Goal: Task Accomplishment & Management: Use online tool/utility

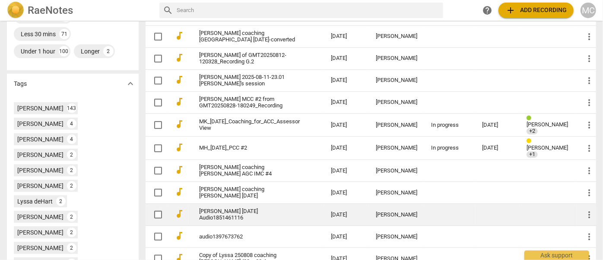
scroll to position [275, 0]
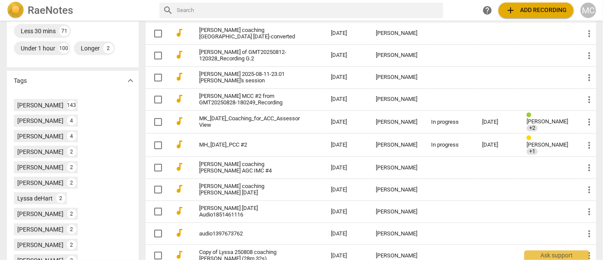
click at [212, 9] on input "text" at bounding box center [308, 10] width 263 height 14
type input "eliana"
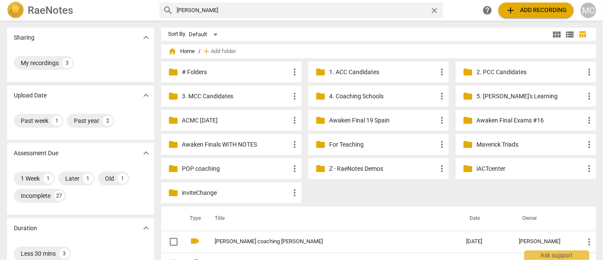
click at [435, 12] on span "close" at bounding box center [434, 10] width 9 height 9
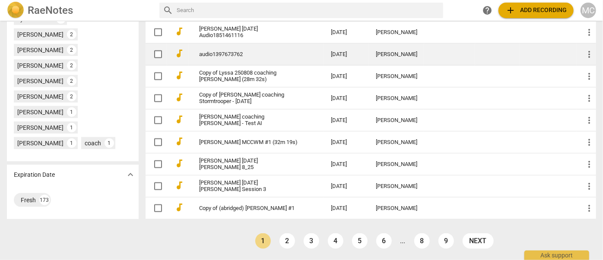
scroll to position [471, 0]
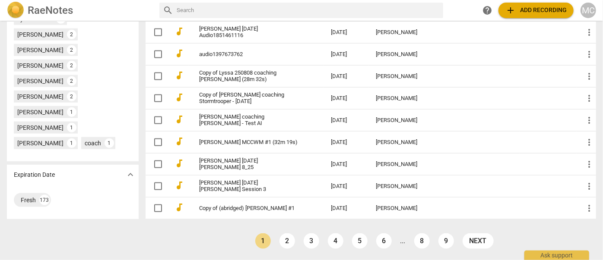
drag, startPoint x: 281, startPoint y: 237, endPoint x: 279, endPoint y: 232, distance: 5.0
click at [279, 238] on link "2" at bounding box center [287, 242] width 16 height 16
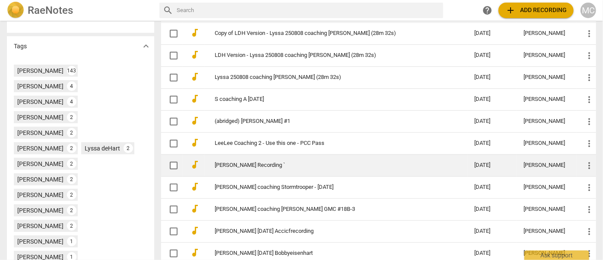
scroll to position [449, 0]
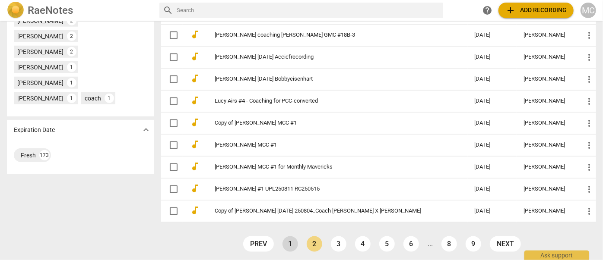
click at [292, 238] on link "1" at bounding box center [290, 245] width 16 height 16
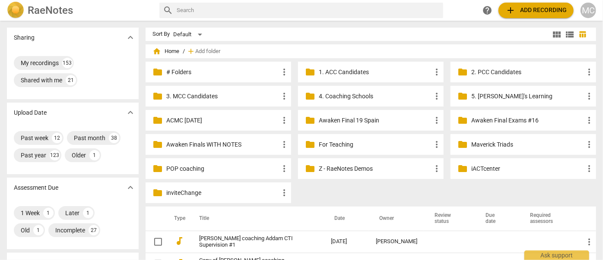
click at [204, 10] on input "text" at bounding box center [308, 10] width 263 height 14
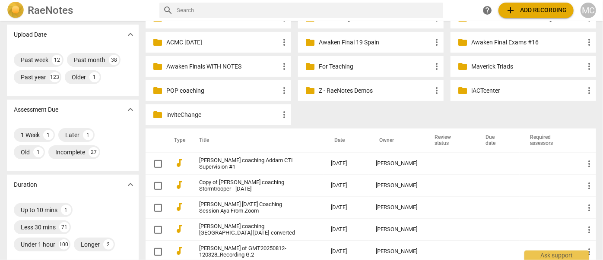
scroll to position [157, 0]
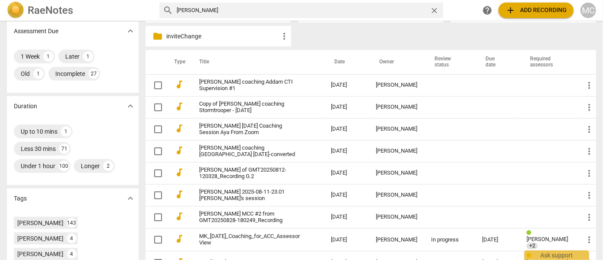
type input "Eliana"
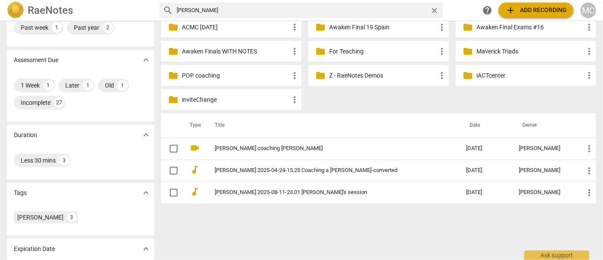
scroll to position [130, 0]
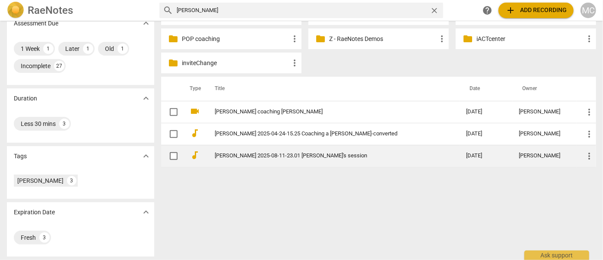
click at [232, 147] on td "Eliana Womack 2025-08-11-23.01 Pierina's session" at bounding box center [331, 156] width 255 height 22
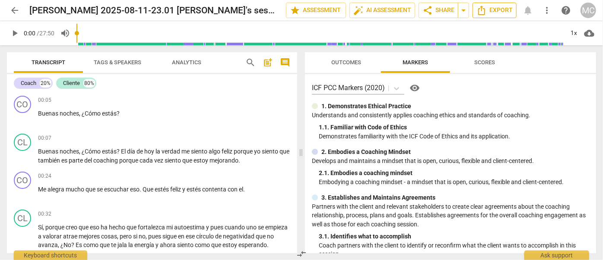
click at [488, 13] on span "Export" at bounding box center [494, 10] width 36 height 10
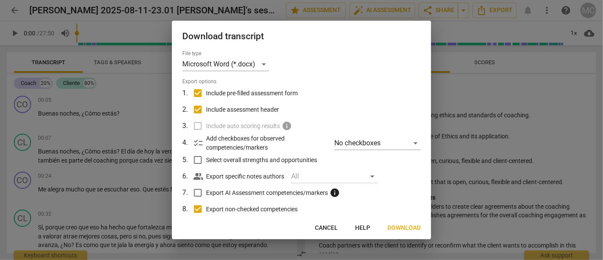
click at [396, 239] on div "Download transcript File type Microsoft Word (*.docx) Export options 1 . Includ…" at bounding box center [301, 130] width 259 height 219
click at [397, 232] on span "Download" at bounding box center [403, 228] width 33 height 9
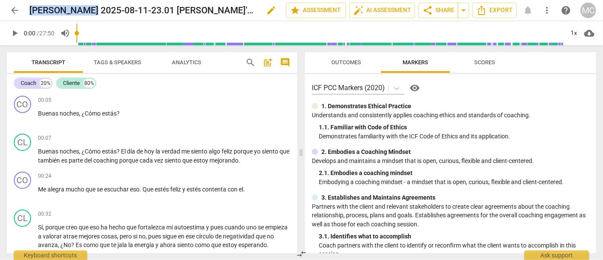
drag, startPoint x: 89, startPoint y: 11, endPoint x: 30, endPoint y: 11, distance: 58.3
click at [30, 11] on h2 "Eliana Womack 2025-08-11-23.01 Pierina's session" at bounding box center [142, 10] width 227 height 11
copy h2 "Eliana Womack"
click at [174, 60] on span "Analytics" at bounding box center [186, 62] width 29 height 6
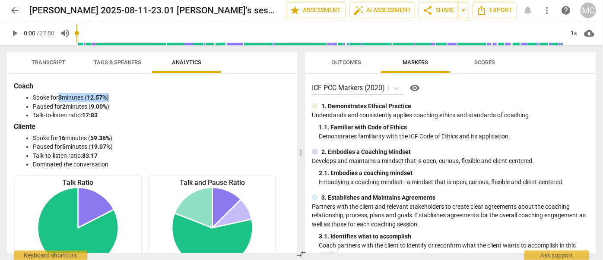
drag, startPoint x: 100, startPoint y: 97, endPoint x: 59, endPoint y: 97, distance: 41.0
click at [59, 97] on li "Spoke for 3 minutes ( 12.57% )" at bounding box center [161, 97] width 256 height 9
copy li "3 minutes ( 12.57% )"
drag, startPoint x: 117, startPoint y: 108, endPoint x: 63, endPoint y: 106, distance: 54.5
click at [63, 106] on li "Paused for 2 minutes ( 9.00% )" at bounding box center [161, 106] width 256 height 9
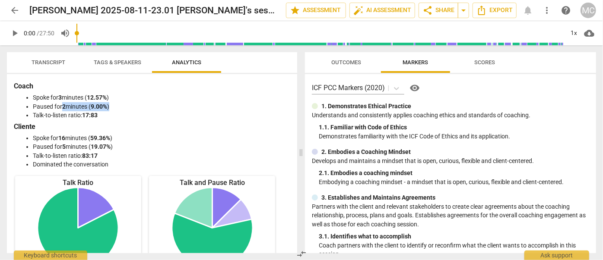
copy li "2 minutes ( 9.00% )"
drag, startPoint x: 118, startPoint y: 135, endPoint x: 61, endPoint y: 134, distance: 57.0
click at [61, 134] on li "Spoke for 16 minutes ( 59.36% )" at bounding box center [161, 138] width 256 height 9
copy li "16 minutes ( 59.36% )"
drag, startPoint x: 115, startPoint y: 146, endPoint x: 63, endPoint y: 143, distance: 51.9
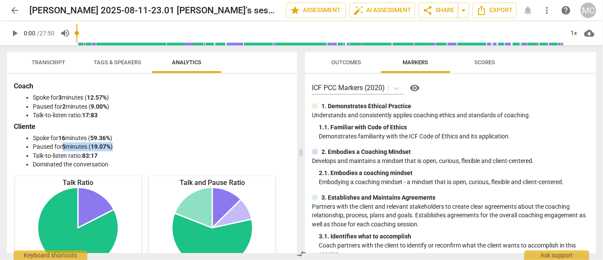
click at [63, 143] on li "Paused for 5 minutes ( 19.07% )" at bounding box center [161, 147] width 256 height 9
copy li "5 minutes ( 19.07% )"
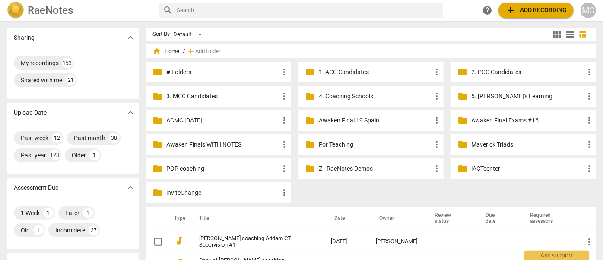
click at [538, 8] on span "add Add recording" at bounding box center [535, 10] width 61 height 10
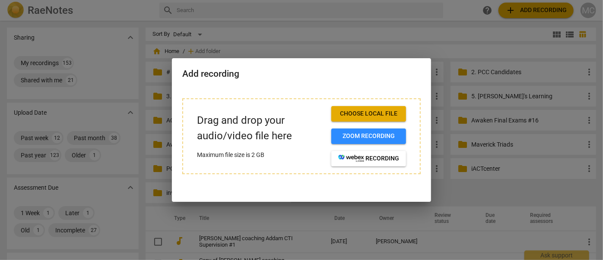
click at [372, 110] on span "Choose local file" at bounding box center [368, 114] width 61 height 9
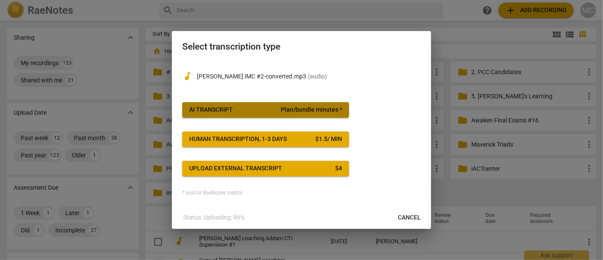
click at [298, 117] on button "AI Transcript Plan/bundle minutes *" at bounding box center [265, 110] width 167 height 16
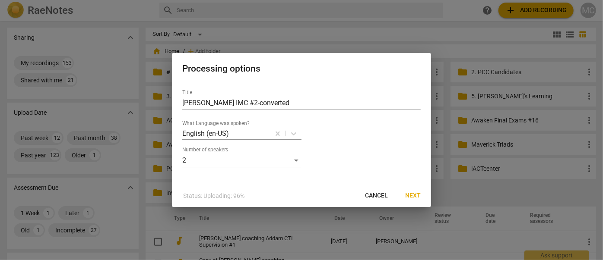
click at [420, 196] on button "Next" at bounding box center [412, 196] width 29 height 16
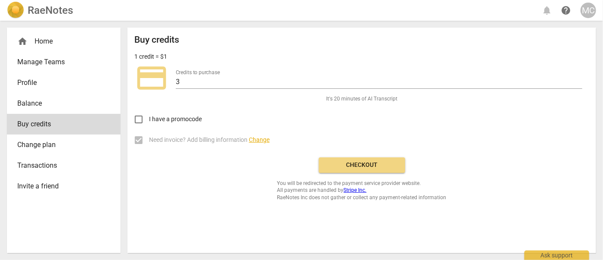
click at [590, 11] on div "MC" at bounding box center [589, 11] width 16 height 16
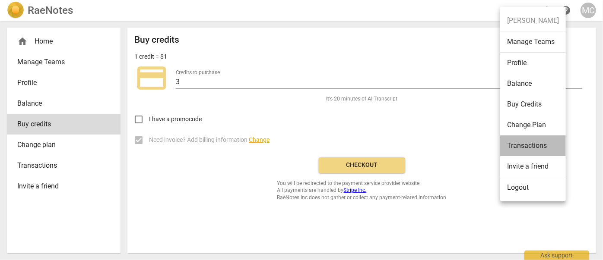
click at [528, 142] on li "Transactions" at bounding box center [533, 146] width 66 height 21
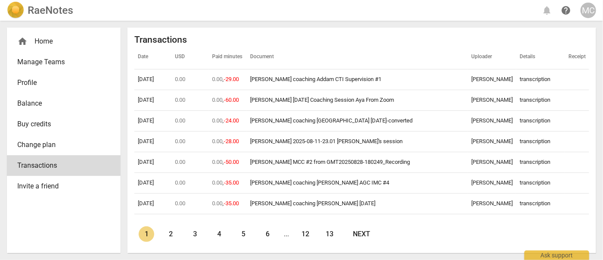
click at [28, 109] on link "Balance" at bounding box center [64, 103] width 114 height 21
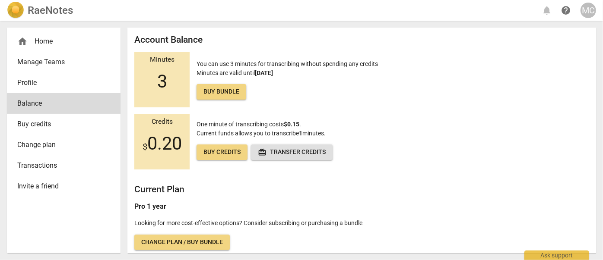
click at [32, 123] on span "Buy credits" at bounding box center [60, 124] width 86 height 10
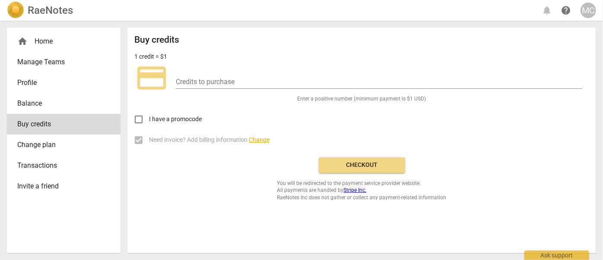
click at [37, 157] on link "Transactions" at bounding box center [64, 166] width 114 height 21
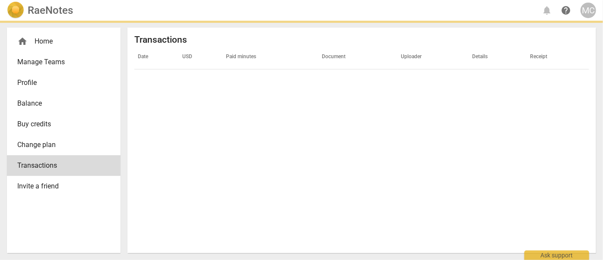
click at [37, 150] on link "Change plan" at bounding box center [64, 145] width 114 height 21
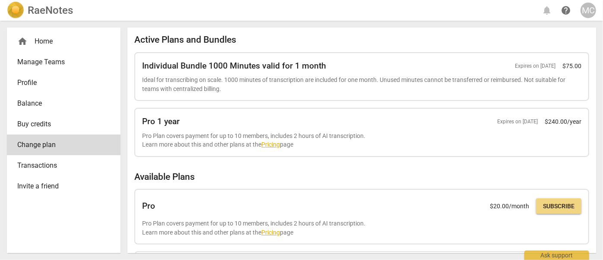
click at [47, 13] on h2 "RaeNotes" at bounding box center [50, 10] width 45 height 12
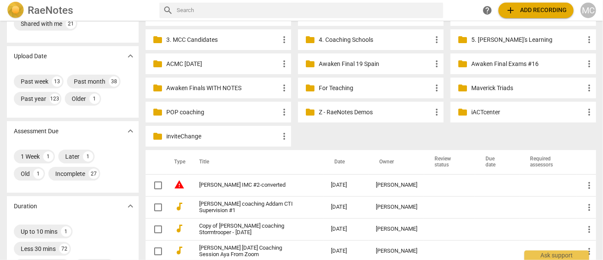
scroll to position [117, 0]
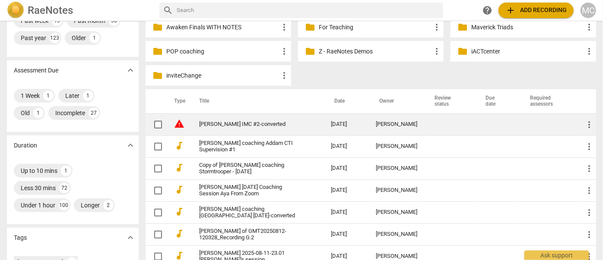
click at [236, 126] on link "[PERSON_NAME] IMC #2-converted" at bounding box center [249, 124] width 101 height 6
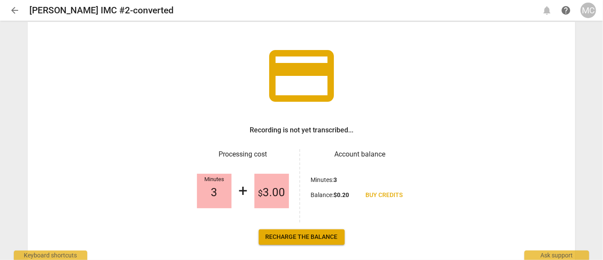
scroll to position [80, 0]
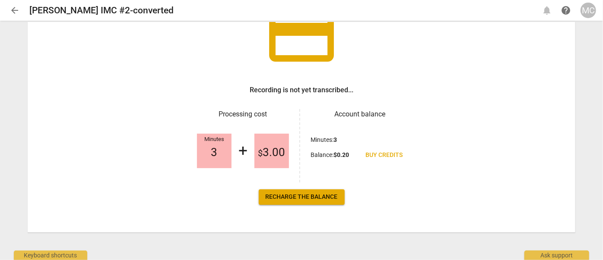
click at [327, 194] on span "Recharge the balance" at bounding box center [302, 197] width 72 height 9
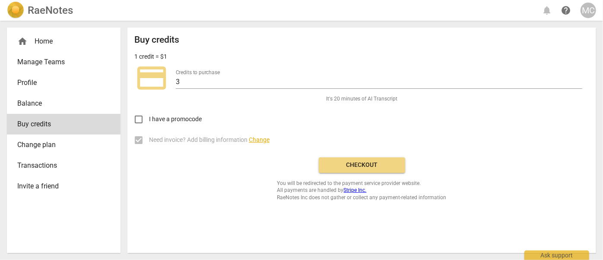
click at [359, 165] on span "Checkout" at bounding box center [362, 165] width 73 height 9
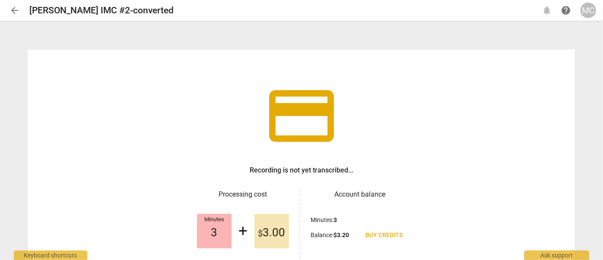
scroll to position [80, 0]
click at [76, 9] on h2 "[PERSON_NAME] IMC #2-converted" at bounding box center [101, 10] width 144 height 11
click at [15, 13] on span "arrow_back" at bounding box center [15, 10] width 10 height 10
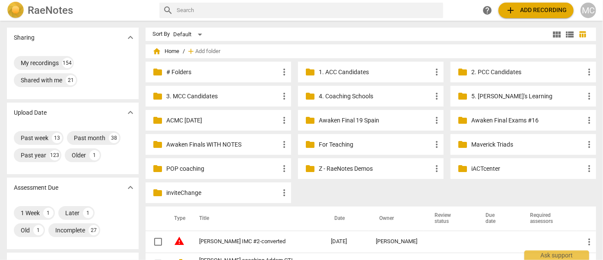
scroll to position [196, 0]
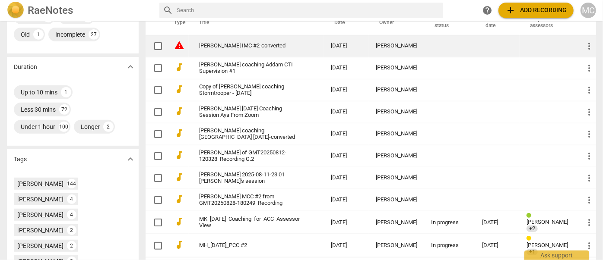
click at [249, 45] on link "[PERSON_NAME] IMC #2-converted" at bounding box center [249, 46] width 101 height 6
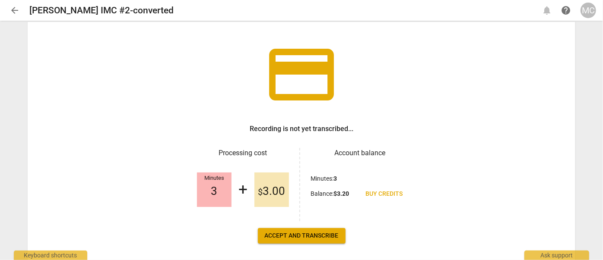
scroll to position [80, 0]
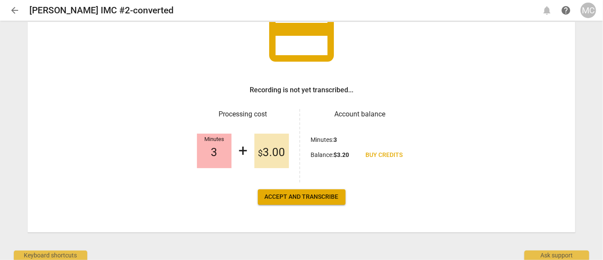
click at [310, 193] on span "Accept and transcribe" at bounding box center [302, 197] width 74 height 9
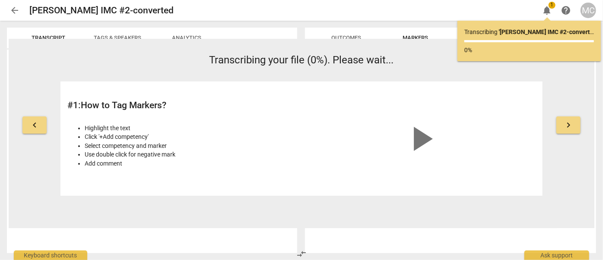
click at [17, 10] on span "arrow_back" at bounding box center [15, 10] width 10 height 10
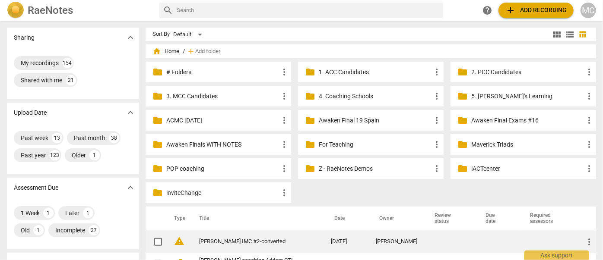
click at [248, 242] on link "[PERSON_NAME] IMC #2-converted" at bounding box center [249, 242] width 101 height 6
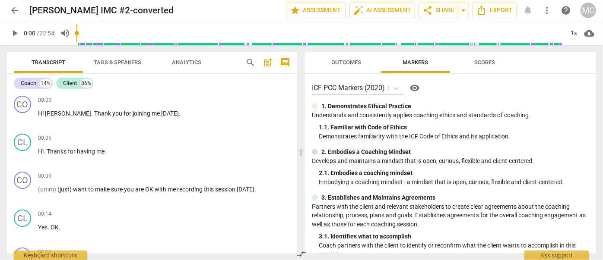
click at [187, 58] on span "Analytics" at bounding box center [187, 63] width 50 height 12
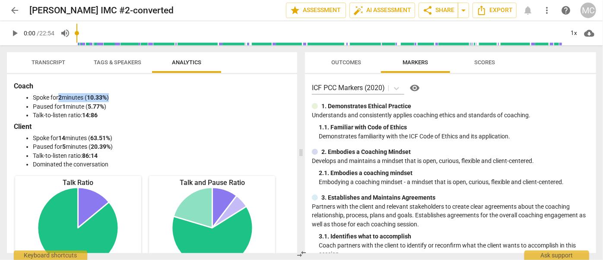
drag, startPoint x: 61, startPoint y: 98, endPoint x: 126, endPoint y: 95, distance: 64.4
click at [126, 95] on li "Spoke for 2 minutes ( 10.33% )" at bounding box center [161, 97] width 256 height 9
copy li "2 minutes ( 10.33% )"
drag, startPoint x: 64, startPoint y: 105, endPoint x: 120, endPoint y: 108, distance: 55.8
click at [120, 108] on li "Paused for 1 minute ( 5.77% )" at bounding box center [161, 106] width 256 height 9
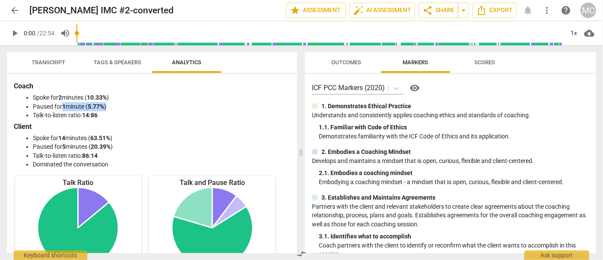
copy li "1 minute ( 5.77% )"
drag, startPoint x: 146, startPoint y: 141, endPoint x: 119, endPoint y: 141, distance: 26.8
click at [60, 136] on li "Spoke for 14 minutes ( 63.51% )" at bounding box center [161, 138] width 256 height 9
copy li "14 minutes ( 63.51% )"
drag, startPoint x: 64, startPoint y: 147, endPoint x: 139, endPoint y: 147, distance: 74.3
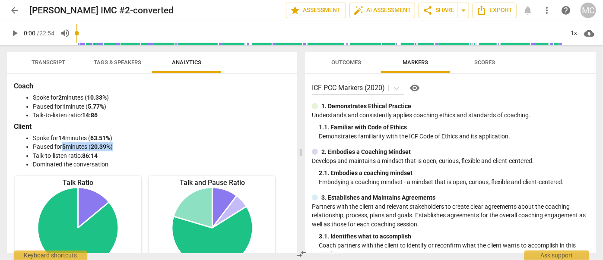
click at [139, 147] on li "Paused for 5 minutes ( 20.39% )" at bounding box center [161, 147] width 256 height 9
copy li "5 minutes ( 20.39% )"
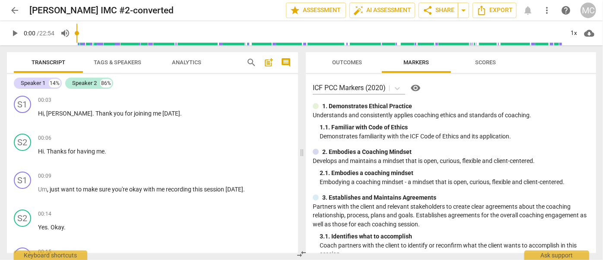
click at [254, 60] on span "search" at bounding box center [251, 62] width 10 height 10
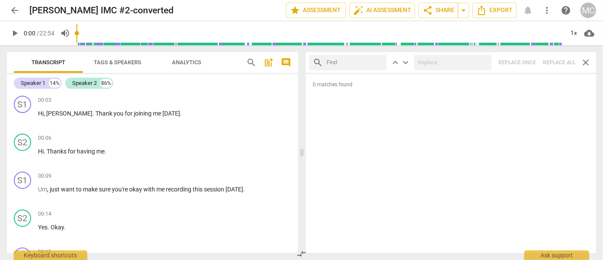
drag, startPoint x: 485, startPoint y: 2, endPoint x: 340, endPoint y: 67, distance: 159.3
click at [340, 67] on input "text" at bounding box center [355, 63] width 57 height 14
type input "m"
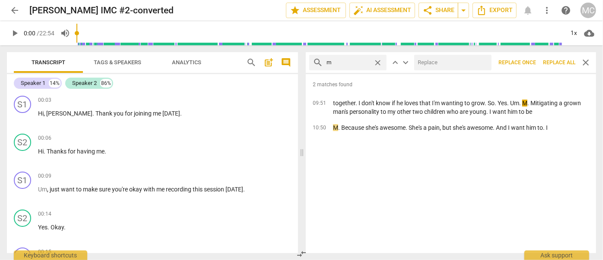
click at [556, 62] on span "Replace all" at bounding box center [559, 62] width 32 height 7
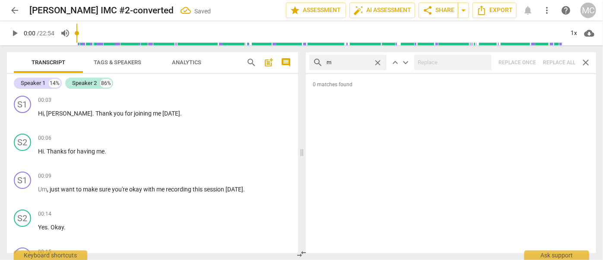
click at [380, 61] on span "close" at bounding box center [377, 62] width 9 height 9
click at [346, 62] on input "text" at bounding box center [355, 63] width 57 height 14
type input ","
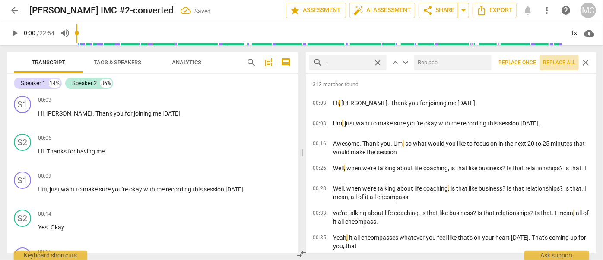
click at [553, 65] on span "Replace all" at bounding box center [559, 62] width 32 height 7
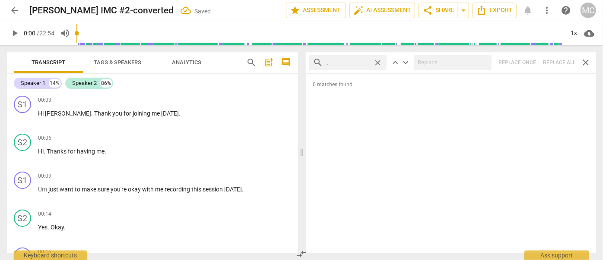
click at [378, 63] on span "close" at bounding box center [377, 62] width 9 height 9
click at [356, 62] on input "text" at bounding box center [355, 63] width 57 height 14
type input ". like"
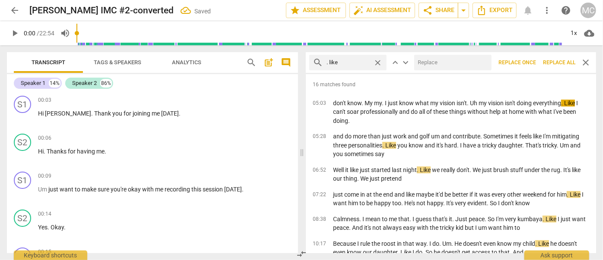
click at [445, 65] on input "text" at bounding box center [451, 63] width 74 height 14
type input "(like)"
click at [561, 61] on span "Replace all" at bounding box center [559, 62] width 32 height 7
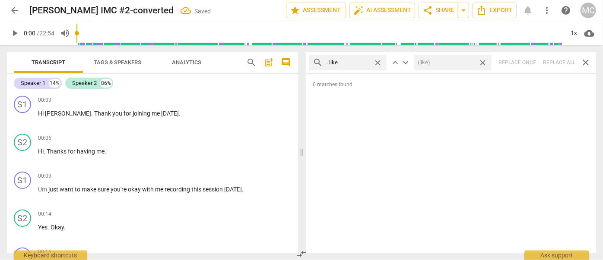
click at [482, 63] on span "close" at bounding box center [482, 62] width 9 height 9
click at [380, 60] on span "close" at bounding box center [377, 62] width 9 height 9
click at [360, 61] on input "text" at bounding box center [355, 63] width 57 height 14
type input ". um"
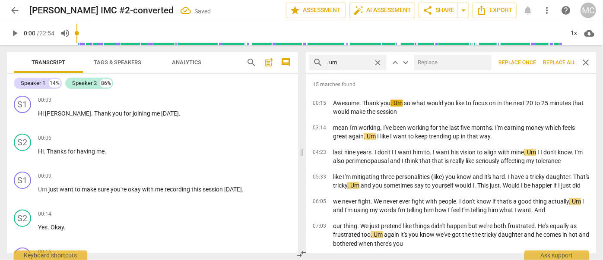
click at [424, 63] on input "text" at bounding box center [451, 63] width 74 height 14
type input "(umm)"
click at [554, 64] on span "Replace all" at bounding box center [559, 62] width 32 height 7
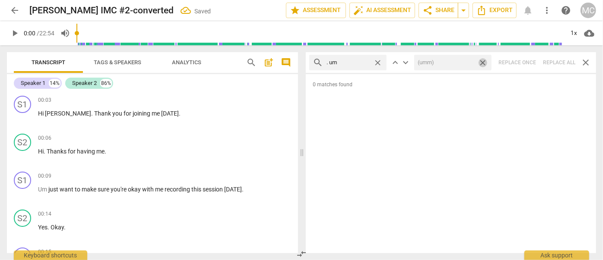
click at [484, 62] on span "close" at bounding box center [482, 62] width 9 height 9
click at [378, 62] on span "close" at bounding box center [377, 62] width 9 height 9
click at [352, 61] on input "text" at bounding box center [348, 63] width 43 height 14
type input ". uh"
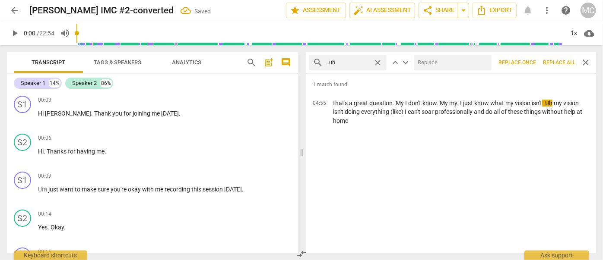
click at [436, 63] on input "text" at bounding box center [451, 63] width 74 height 14
type input "(uh)"
click at [560, 62] on span "Replace all" at bounding box center [559, 62] width 32 height 7
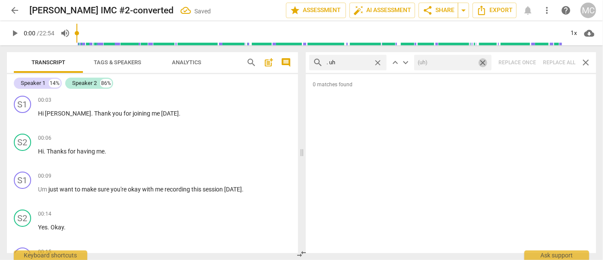
drag, startPoint x: 483, startPoint y: 63, endPoint x: 470, endPoint y: 63, distance: 13.4
click at [484, 63] on span "close" at bounding box center [482, 62] width 9 height 9
click at [375, 60] on span "close" at bounding box center [377, 62] width 9 height 9
click at [349, 63] on input "text" at bounding box center [355, 63] width 57 height 14
type input "um"
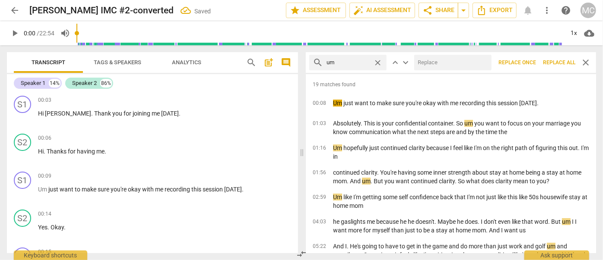
click at [450, 64] on input "text" at bounding box center [451, 63] width 74 height 14
type input "(umm)"
click at [558, 63] on span "Replace all" at bounding box center [559, 62] width 32 height 7
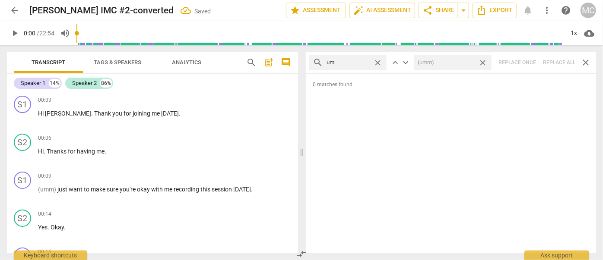
click at [483, 61] on span "close" at bounding box center [482, 62] width 9 height 9
click at [378, 64] on span "close" at bounding box center [377, 62] width 9 height 9
click at [359, 64] on input "text" at bounding box center [355, 63] width 57 height 14
type input "uh"
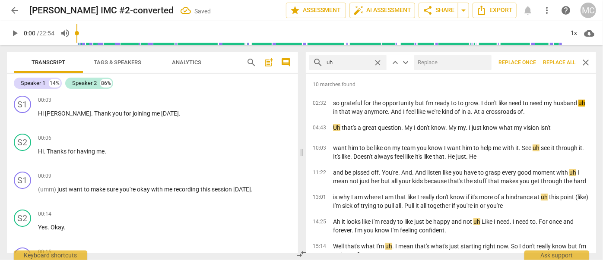
click at [440, 63] on input "text" at bounding box center [451, 63] width 74 height 14
type input "(uh)"
click at [555, 62] on span "Replace all" at bounding box center [559, 62] width 32 height 7
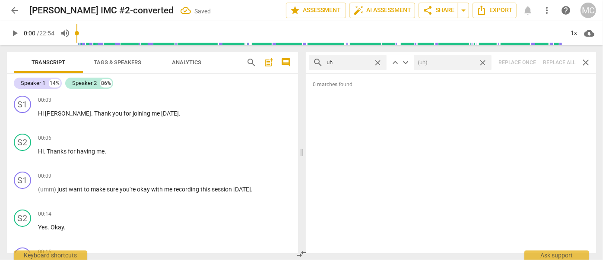
drag, startPoint x: 483, startPoint y: 64, endPoint x: 424, endPoint y: 63, distance: 59.2
click at [483, 64] on span "close" at bounding box center [482, 62] width 9 height 9
click at [378, 63] on span "close" at bounding box center [377, 62] width 9 height 9
click at [354, 61] on input "text" at bounding box center [355, 63] width 57 height 14
type input "kind of"
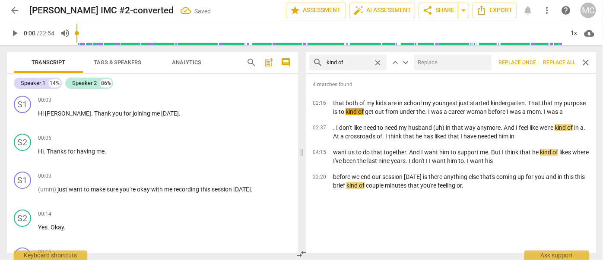
click at [437, 68] on input "text" at bounding box center [451, 63] width 74 height 14
type input "(kind of)"
click at [560, 64] on span "Replace all" at bounding box center [559, 62] width 32 height 7
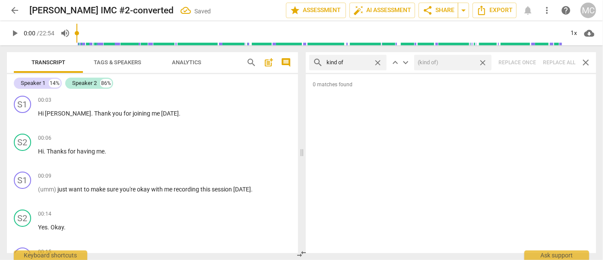
click at [484, 63] on span "close" at bounding box center [482, 62] width 9 height 9
click at [377, 62] on span "close" at bounding box center [377, 62] width 9 height 9
click at [357, 62] on input "text" at bounding box center [348, 63] width 43 height 14
type input "sort of"
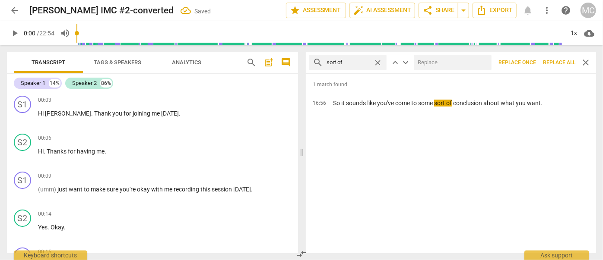
click at [440, 67] on input "text" at bounding box center [451, 63] width 74 height 14
type input "(sort of)"
click at [563, 63] on span "Replace all" at bounding box center [559, 62] width 32 height 7
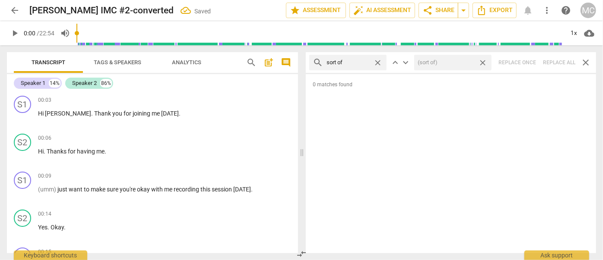
click at [485, 63] on span "close" at bounding box center [482, 62] width 9 height 9
click at [379, 63] on span "close" at bounding box center [377, 62] width 9 height 9
click at [359, 63] on input "text" at bounding box center [355, 63] width 57 height 14
type input "and then"
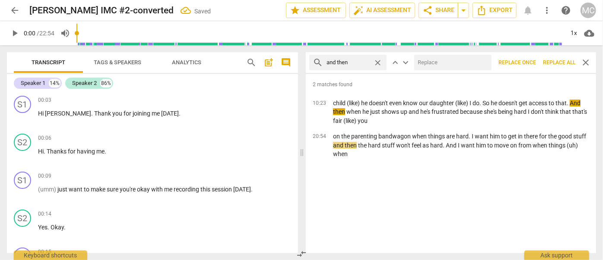
click at [429, 63] on input "text" at bounding box center [451, 63] width 74 height 14
type input "(Then)"
click at [556, 64] on span "Replace all" at bounding box center [559, 62] width 32 height 7
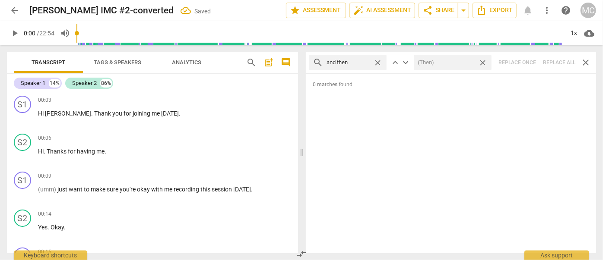
click at [482, 62] on span "close" at bounding box center [482, 62] width 9 height 9
click at [377, 62] on span "close" at bounding box center [377, 62] width 9 height 9
click at [369, 61] on input "text" at bounding box center [355, 63] width 57 height 14
type input "like"
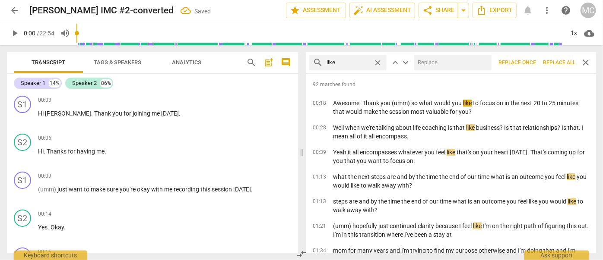
click at [426, 64] on input "text" at bounding box center [451, 63] width 74 height 14
type input "(like)"
click at [555, 64] on span "Replace all" at bounding box center [559, 62] width 32 height 7
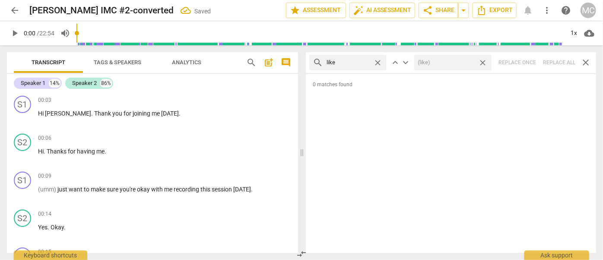
click at [485, 62] on span "close" at bounding box center [482, 62] width 9 height 9
click at [378, 62] on span "close" at bounding box center [377, 62] width 9 height 9
click at [363, 61] on input "text" at bounding box center [348, 63] width 43 height 14
type input "just"
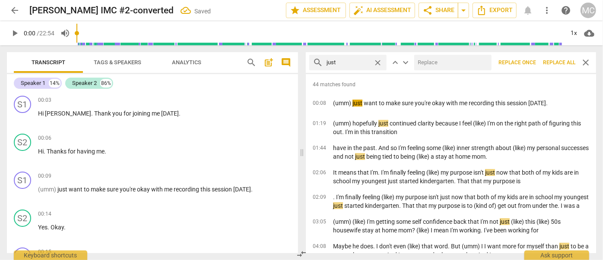
click at [429, 61] on input "text" at bounding box center [451, 63] width 74 height 14
type input "(just)"
click at [557, 64] on span "Replace all" at bounding box center [559, 62] width 32 height 7
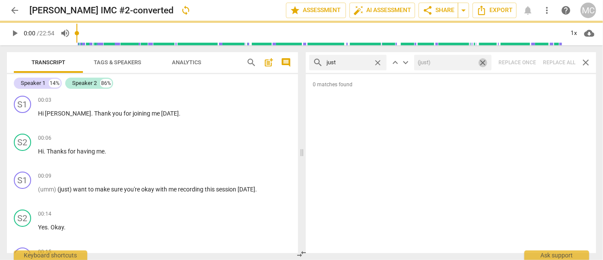
click at [484, 62] on span "close" at bounding box center [482, 62] width 9 height 9
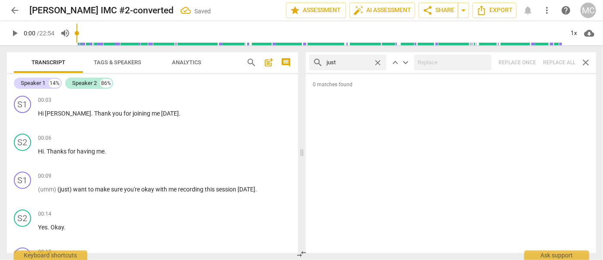
click at [375, 60] on span "close" at bounding box center [377, 62] width 9 height 9
click at [350, 61] on input "text" at bounding box center [355, 63] width 57 height 14
type input "you know"
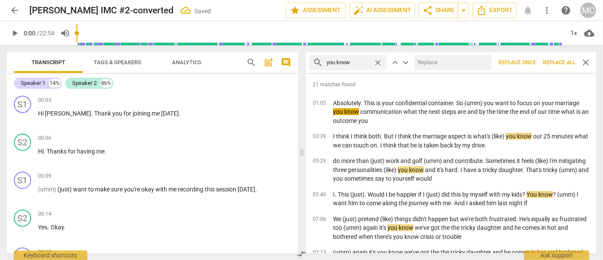
click at [428, 65] on input "text" at bounding box center [451, 63] width 74 height 14
type input "(you know)"
click at [557, 64] on span "Replace all" at bounding box center [559, 62] width 32 height 7
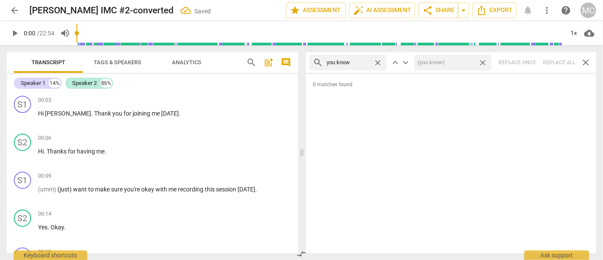
click at [481, 63] on span "close" at bounding box center [482, 62] width 9 height 9
click at [376, 60] on span "close" at bounding box center [377, 62] width 9 height 9
drag, startPoint x: 349, startPoint y: 62, endPoint x: 355, endPoint y: 52, distance: 11.3
click at [349, 62] on input "text" at bounding box center [355, 63] width 57 height 14
type input "I guess"
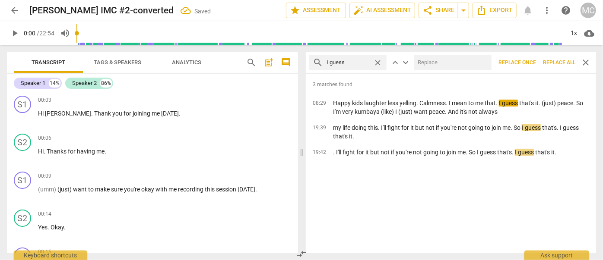
click at [445, 63] on input "text" at bounding box center [451, 63] width 74 height 14
type input "(I guess)"
click at [558, 60] on span "Replace all" at bounding box center [559, 62] width 32 height 7
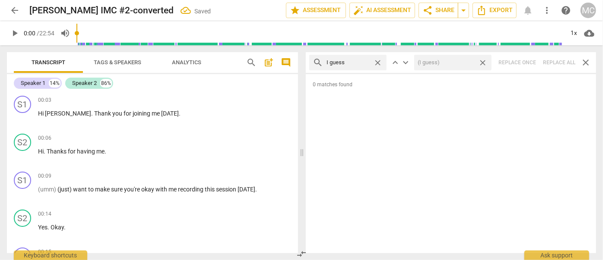
click at [484, 62] on span "close" at bounding box center [482, 62] width 9 height 9
click at [378, 62] on span "close" at bounding box center [377, 62] width 9 height 9
click at [349, 60] on input "text" at bounding box center [355, 63] width 57 height 14
type input "I mean"
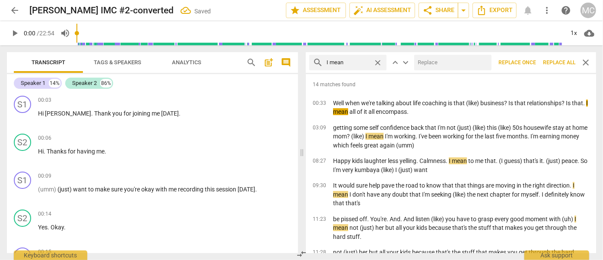
click at [427, 57] on input "text" at bounding box center [451, 63] width 74 height 14
type input "(I mean)"
click at [551, 61] on span "Replace all" at bounding box center [559, 62] width 32 height 7
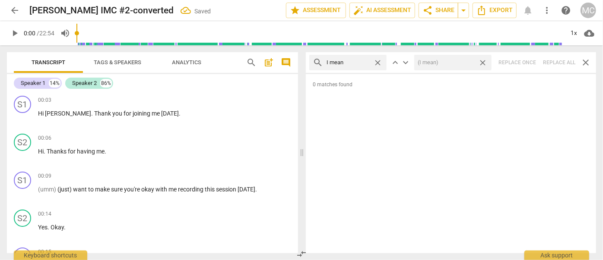
click at [484, 64] on span "close" at bounding box center [482, 62] width 9 height 9
click at [379, 62] on span "close" at bounding box center [377, 62] width 9 height 9
click at [360, 64] on input "text" at bounding box center [355, 63] width 57 height 14
type input "okay"
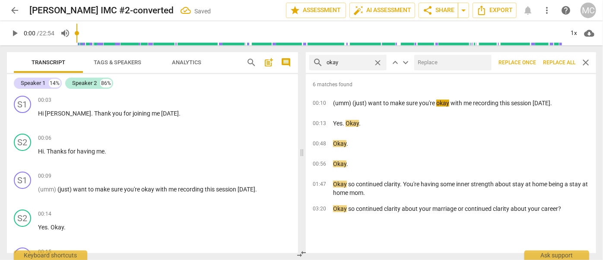
click at [457, 66] on input "text" at bounding box center [451, 63] width 74 height 14
type input "OK"
click at [550, 57] on button "Replace all" at bounding box center [559, 63] width 39 height 16
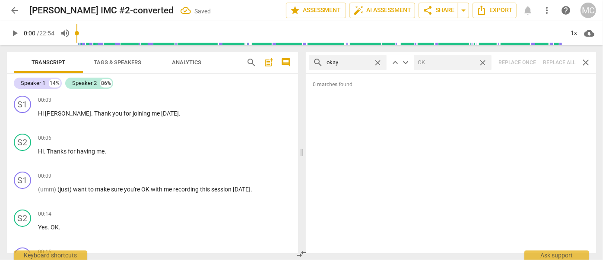
drag, startPoint x: 485, startPoint y: 62, endPoint x: 409, endPoint y: 67, distance: 76.2
click at [485, 62] on span "close" at bounding box center [482, 62] width 9 height 9
click at [377, 61] on span "close" at bounding box center [377, 62] width 9 height 9
click at [366, 61] on input "text" at bounding box center [355, 63] width 57 height 14
type input "maybe"
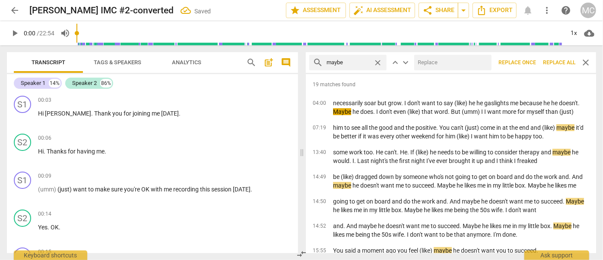
click at [439, 64] on input "text" at bounding box center [451, 63] width 74 height 14
type input "(Maybe)"
click at [556, 60] on span "Replace all" at bounding box center [559, 62] width 32 height 7
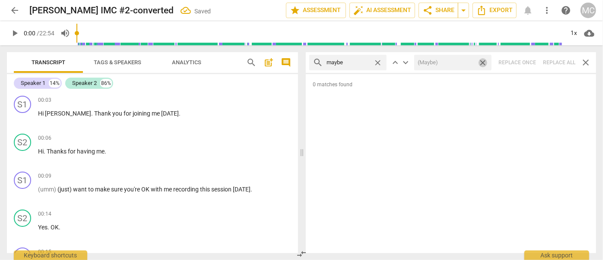
click at [482, 63] on span "close" at bounding box center [482, 62] width 9 height 9
click at [383, 63] on div "close" at bounding box center [379, 62] width 13 height 9
click at [380, 62] on span "close" at bounding box center [377, 62] width 9 height 9
click at [362, 62] on input "text" at bounding box center [355, 63] width 57 height 14
type input "Perhaps"
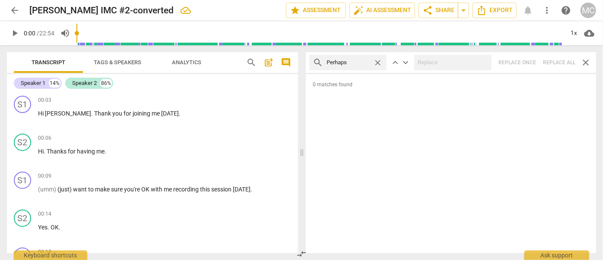
click at [562, 62] on div "search Perhaps close keyboard_arrow_up keyboard_arrow_down Replace once Replace…" at bounding box center [451, 62] width 290 height 21
click at [379, 63] on span "close" at bounding box center [377, 62] width 9 height 9
click at [356, 63] on input "text" at bounding box center [355, 63] width 57 height 14
type input "almost"
click at [560, 64] on div "search almost close keyboard_arrow_up keyboard_arrow_down Replace once Replace …" at bounding box center [451, 62] width 290 height 21
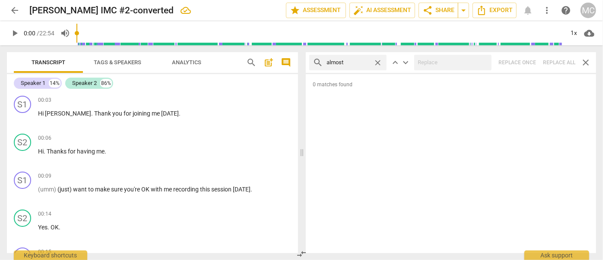
click at [378, 60] on span "close" at bounding box center [377, 62] width 9 height 9
click at [355, 64] on input "text" at bounding box center [355, 63] width 57 height 14
type input "I think"
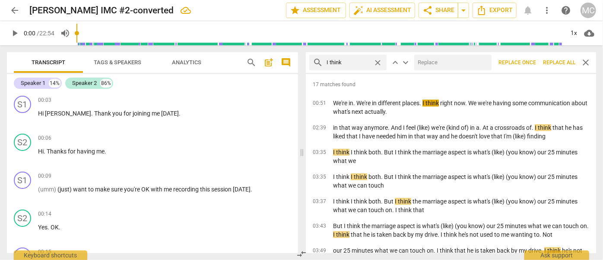
click at [438, 60] on input "text" at bounding box center [451, 63] width 74 height 14
type input "(I think)"
click at [565, 62] on span "Replace all" at bounding box center [559, 62] width 32 height 7
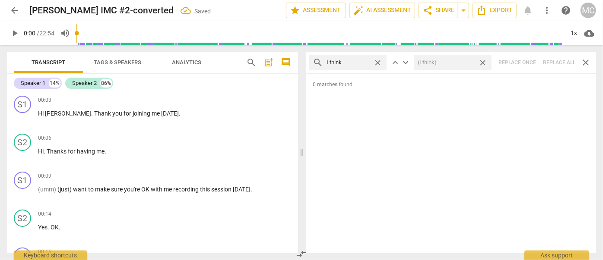
click at [483, 64] on span "close" at bounding box center [482, 62] width 9 height 9
click at [377, 62] on span "close" at bounding box center [377, 62] width 9 height 9
click at [358, 63] on input "text" at bounding box center [355, 63] width 57 height 14
type input "basically"
click at [554, 57] on div "search basically close keyboard_arrow_up keyboard_arrow_down Replace once Repla…" at bounding box center [451, 62] width 290 height 21
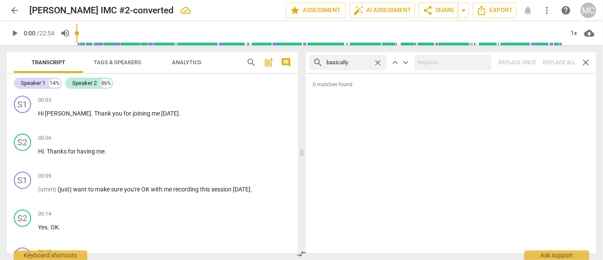
click at [376, 62] on span "close" at bounding box center [377, 62] width 9 height 9
click at [354, 60] on input "text" at bounding box center [355, 63] width 57 height 14
type input "gonna"
click at [555, 58] on div "search gonna close keyboard_arrow_up keyboard_arrow_down Replace once Replace a…" at bounding box center [451, 62] width 290 height 21
type input "2"
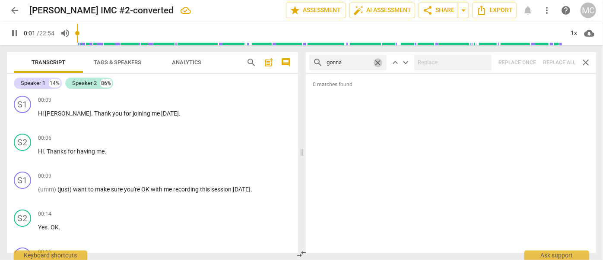
click at [381, 63] on span "close" at bounding box center [377, 62] width 9 height 9
click at [351, 63] on input "text" at bounding box center [355, 63] width 57 height 14
type input "2"
type input "wann"
type input "2"
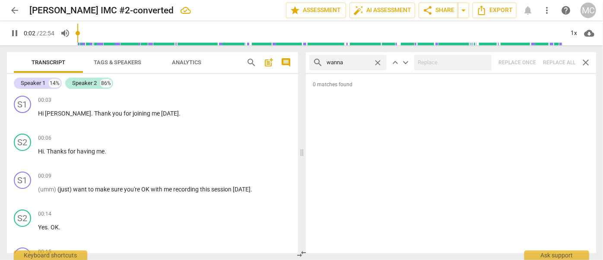
type input "wanna"
type input "3"
click at [559, 60] on div "search wanna close keyboard_arrow_up keyboard_arrow_down Replace once Replace a…" at bounding box center [451, 62] width 290 height 21
click at [377, 62] on span "close" at bounding box center [377, 62] width 9 height 9
click at [360, 62] on input "text" at bounding box center [355, 63] width 57 height 14
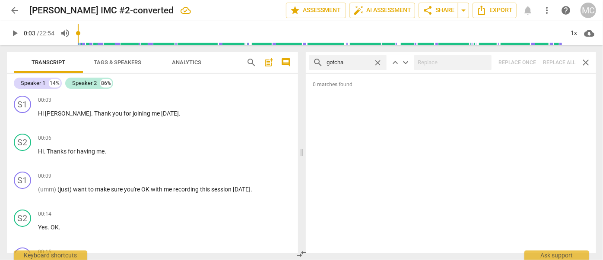
type input "gotcha"
type input "4"
click at [561, 64] on div "search gotcha close keyboard_arrow_up keyboard_arrow_down Replace once Replace …" at bounding box center [451, 62] width 290 height 21
click at [377, 60] on span "close" at bounding box center [377, 62] width 9 height 9
click at [368, 62] on input "text" at bounding box center [355, 63] width 57 height 14
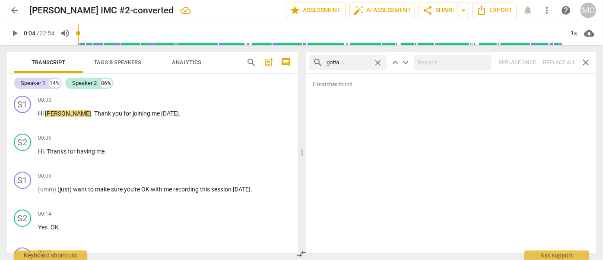
type input "gotta"
click at [557, 66] on div "search gotta close keyboard_arrow_up keyboard_arrow_down Replace once Replace a…" at bounding box center [451, 62] width 290 height 21
click at [381, 63] on span "close" at bounding box center [377, 62] width 9 height 9
type input "7"
click at [368, 64] on input "text" at bounding box center [355, 63] width 57 height 14
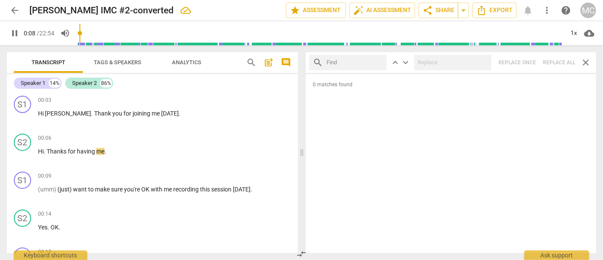
type input "8"
type input ". an"
type input "9"
type input ". and"
type input "9"
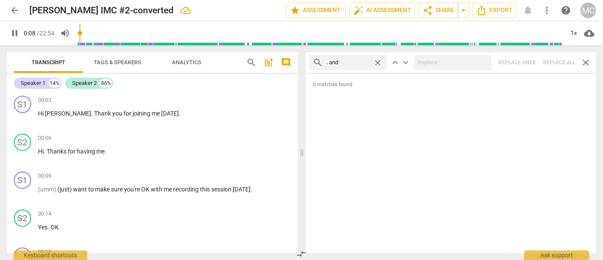
type input ". and"
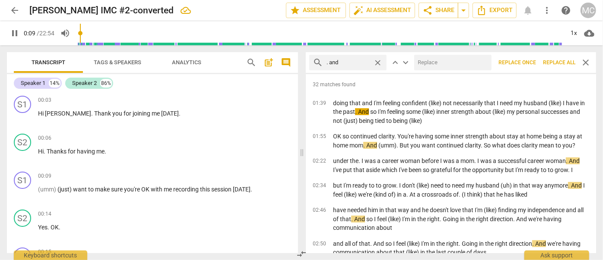
type input "9"
click at [433, 60] on input "text" at bounding box center [451, 63] width 74 height 14
type input ","
type input "10"
type input ", and"
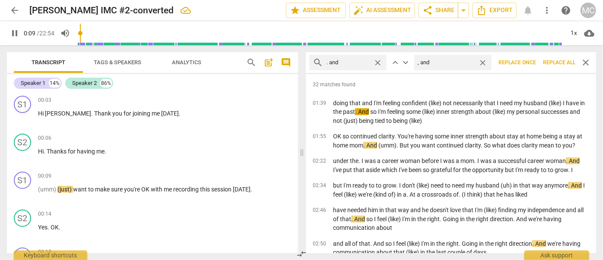
type input "10"
type input ", and"
click at [559, 63] on span "Replace all" at bounding box center [559, 62] width 32 height 7
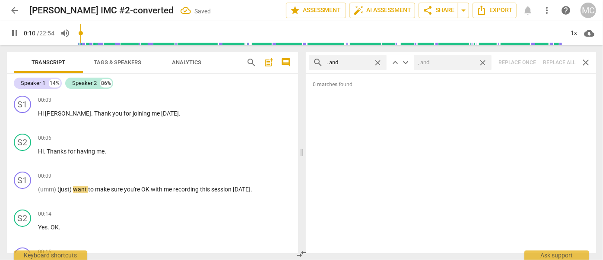
type input "11"
click at [482, 61] on span "close" at bounding box center [482, 62] width 9 height 9
type input "11"
click at [379, 61] on span "close" at bounding box center [377, 62] width 9 height 9
click at [350, 58] on input "text" at bounding box center [355, 63] width 57 height 14
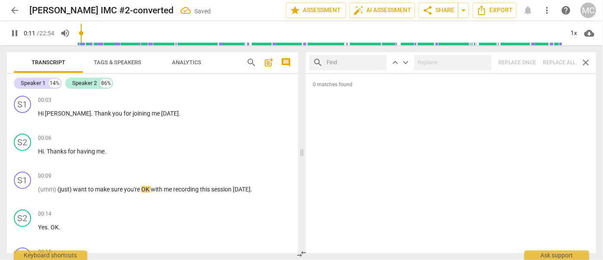
type input "12"
type input "."
type input "12"
type input ". but"
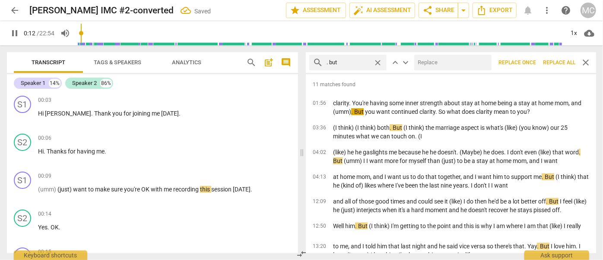
click at [443, 63] on input "text" at bounding box center [451, 63] width 74 height 14
type input "13"
type input ", b"
type input "13"
type input ", but"
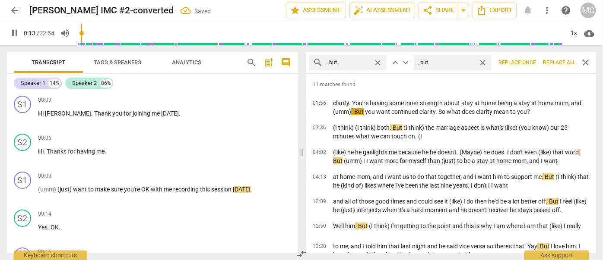
type input "14"
type input ", but"
click at [554, 62] on span "Replace all" at bounding box center [559, 62] width 32 height 7
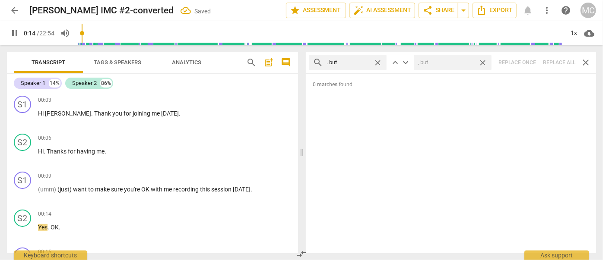
type input "14"
drag, startPoint x: 482, startPoint y: 62, endPoint x: 377, endPoint y: 59, distance: 105.4
click at [482, 62] on span "close" at bounding box center [482, 62] width 9 height 9
type input "15"
click at [377, 59] on span "close" at bounding box center [377, 62] width 9 height 9
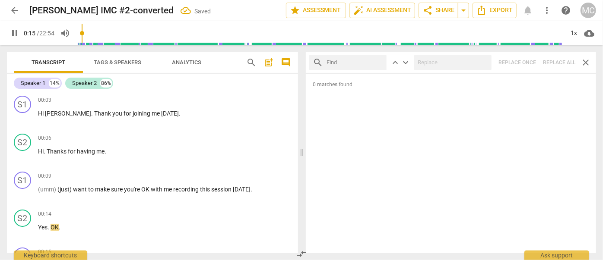
scroll to position [168, 0]
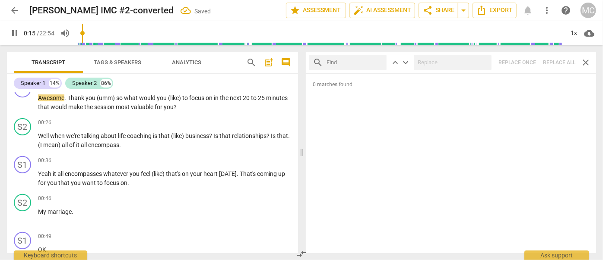
click at [350, 60] on input "text" at bounding box center [355, 63] width 57 height 14
type input "16"
type input "."
type input "16"
type input ". so"
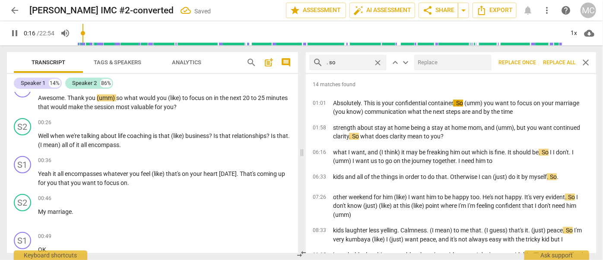
click at [446, 68] on input "text" at bounding box center [451, 63] width 74 height 14
type input "17"
type input ","
type input "17"
type input ", so"
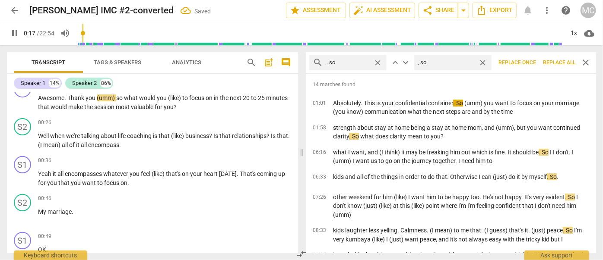
type input "18"
type input ", so"
click at [557, 64] on span "Replace all" at bounding box center [559, 62] width 32 height 7
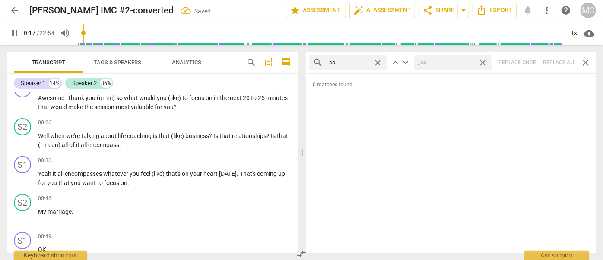
type input "18"
click at [481, 63] on span "close" at bounding box center [482, 62] width 9 height 9
click at [378, 62] on span "close" at bounding box center [377, 62] width 9 height 9
type input "19"
drag, startPoint x: 353, startPoint y: 63, endPoint x: 358, endPoint y: 54, distance: 10.0
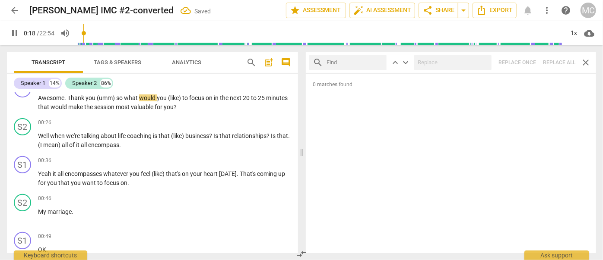
click at [353, 63] on input "text" at bounding box center [355, 63] width 57 height 14
type input "19"
type input ". o"
type input "19"
type input ". or"
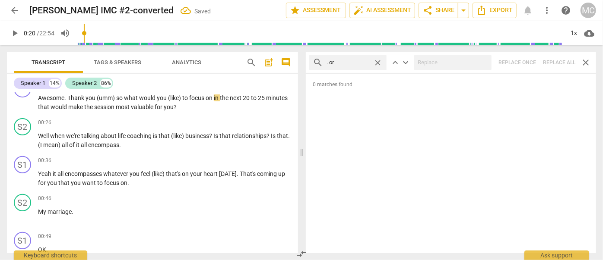
type input "20"
click at [557, 67] on div "search . or close keyboard_arrow_up keyboard_arrow_down Replace once Replace al…" at bounding box center [451, 62] width 290 height 21
click at [380, 60] on span "close" at bounding box center [377, 62] width 9 height 9
click at [358, 61] on input "text" at bounding box center [355, 63] width 57 height 14
type input ". because"
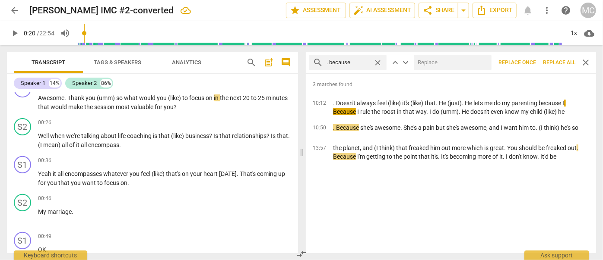
click at [444, 63] on input "text" at bounding box center [451, 63] width 74 height 14
type input ", because"
drag, startPoint x: 552, startPoint y: 64, endPoint x: 521, endPoint y: 65, distance: 31.1
click at [552, 64] on span "Replace all" at bounding box center [559, 62] width 32 height 7
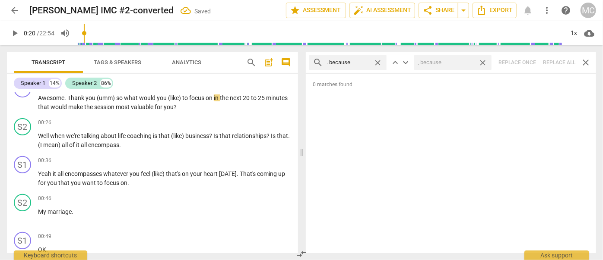
click at [486, 63] on span "close" at bounding box center [482, 62] width 9 height 9
click at [374, 62] on span "close" at bounding box center [377, 62] width 9 height 9
click at [355, 63] on input "text" at bounding box center [355, 63] width 57 height 14
type input "? and"
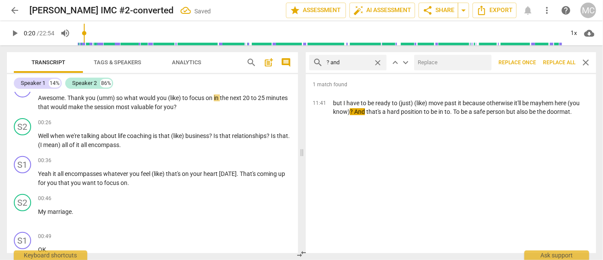
click at [462, 60] on input "text" at bounding box center [451, 63] width 74 height 14
type input "? (and)"
click at [559, 60] on span "Replace all" at bounding box center [559, 62] width 32 height 7
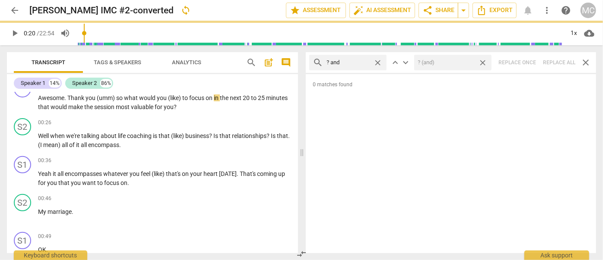
click at [485, 64] on span "close" at bounding box center [482, 62] width 9 height 9
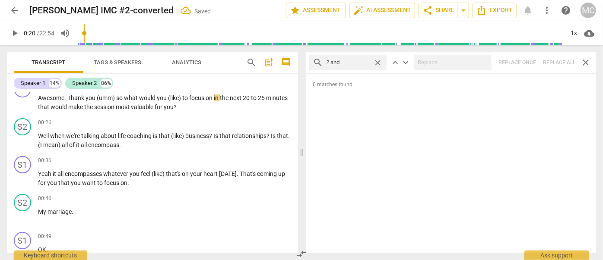
click at [378, 62] on span "close" at bounding box center [377, 62] width 9 height 9
click at [359, 63] on input "text" at bounding box center [355, 63] width 57 height 14
type input "? but"
click at [554, 63] on div "search ? but close keyboard_arrow_up keyboard_arrow_down Replace once Replace a…" at bounding box center [451, 62] width 290 height 21
type input "22"
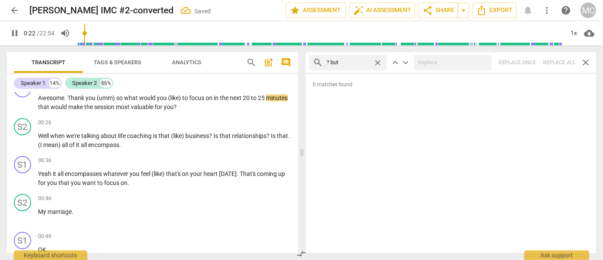
click at [379, 63] on span "close" at bounding box center [377, 62] width 9 height 9
click at [352, 64] on input "text" at bounding box center [355, 63] width 57 height 14
type input "23"
type input "?"
type input "23"
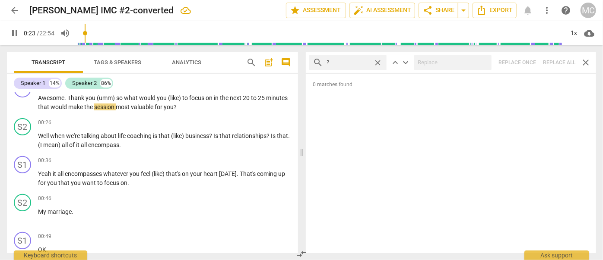
type input "? S"
type input "24"
type input "? So"
type input "25"
click at [556, 66] on div "search ? So close keyboard_arrow_up keyboard_arrow_down Replace once Replace al…" at bounding box center [451, 62] width 290 height 21
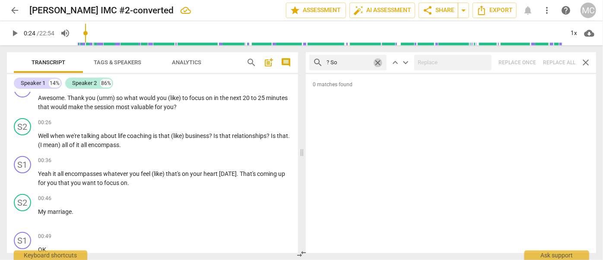
click at [378, 63] on span "close" at bounding box center [377, 62] width 9 height 9
click at [353, 64] on input "text" at bounding box center [355, 63] width 57 height 14
type input "? Or"
click at [559, 63] on div "search ? Or close keyboard_arrow_up keyboard_arrow_down Replace once Replace al…" at bounding box center [451, 62] width 290 height 21
type input "27"
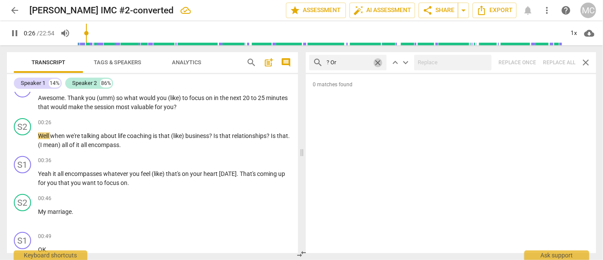
click at [378, 62] on span "close" at bounding box center [377, 62] width 9 height 9
click at [355, 61] on input "text" at bounding box center [355, 63] width 57 height 14
type input "28"
type input "? B"
type input "28"
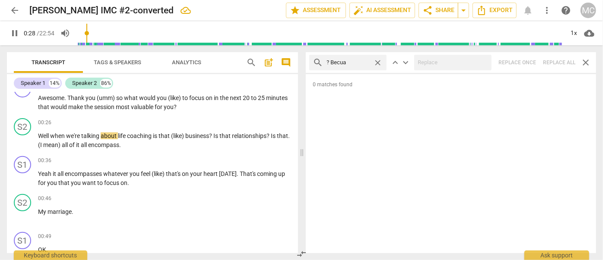
type input "? Becuas"
type input "28"
type input "? Becuase"
type input "29"
type input "? Becu"
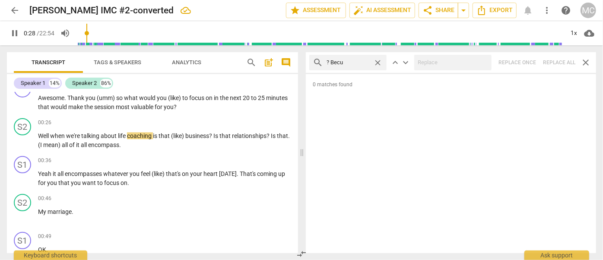
type input "29"
type input "? Because"
type input "29"
type input "? Because"
type input "30"
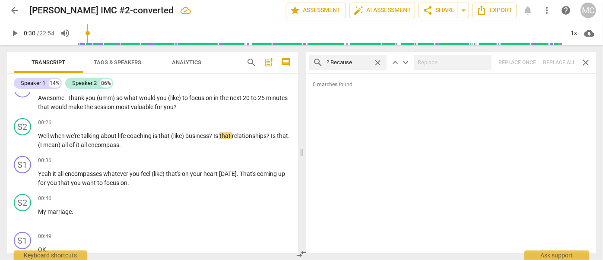
click at [559, 59] on div "search ? Because close keyboard_arrow_up keyboard_arrow_down Replace once Repla…" at bounding box center [451, 62] width 290 height 21
click at [377, 63] on span "close" at bounding box center [377, 62] width 9 height 9
click at [367, 63] on input "text" at bounding box center [355, 63] width 57 height 14
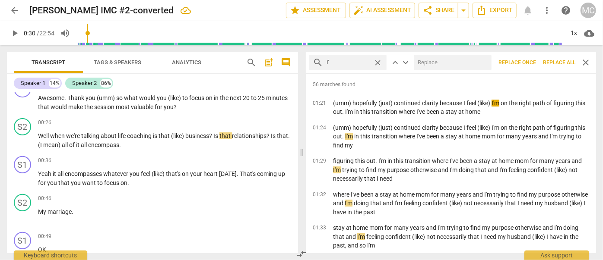
type input "i"
type input "I'm"
click at [435, 65] on input "text" at bounding box center [451, 63] width 74 height 14
type input "I am"
click at [559, 62] on span "Replace all" at bounding box center [559, 62] width 32 height 7
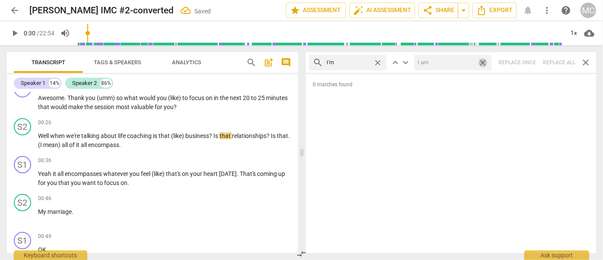
click at [486, 63] on span "close" at bounding box center [482, 62] width 9 height 9
click at [379, 62] on span "close" at bounding box center [377, 62] width 9 height 9
click at [358, 61] on input "text" at bounding box center [355, 63] width 57 height 14
type input "I'll"
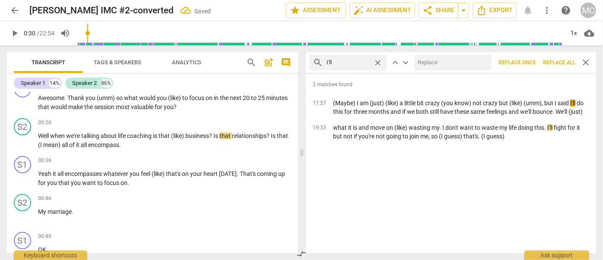
click at [445, 65] on input "text" at bounding box center [451, 63] width 74 height 14
type input "I will"
click at [561, 65] on span "Replace all" at bounding box center [559, 62] width 32 height 7
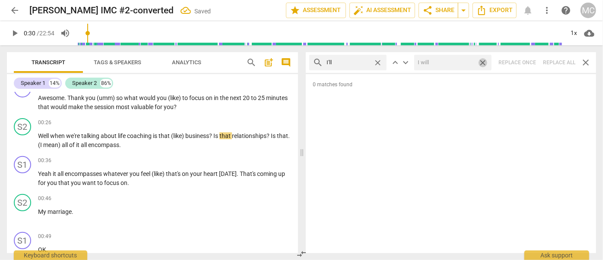
click at [484, 63] on span "close" at bounding box center [482, 62] width 9 height 9
click at [379, 63] on span "close" at bounding box center [377, 62] width 9 height 9
click at [359, 63] on input "text" at bounding box center [348, 63] width 43 height 14
type input "you'll"
click at [549, 61] on div "search you'll close keyboard_arrow_up keyboard_arrow_down Replace once Replace …" at bounding box center [451, 62] width 290 height 21
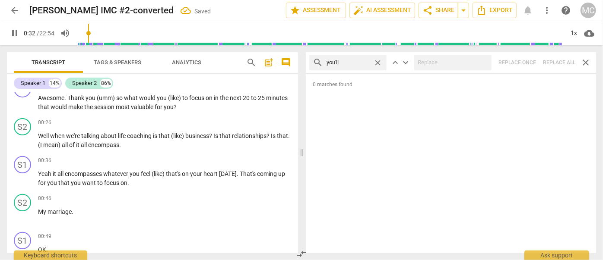
type input "33"
click at [375, 62] on span "close" at bounding box center [377, 62] width 9 height 9
click at [351, 63] on input "text" at bounding box center [355, 63] width 57 height 14
type input "33"
type input "he"
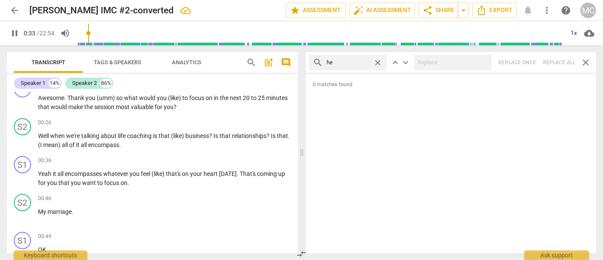
type input "34"
type input "he'l"
type input "34"
type input "he'll"
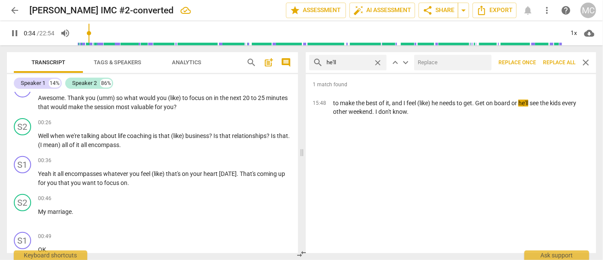
click at [429, 60] on input "text" at bounding box center [451, 63] width 74 height 14
type input "35"
type input "he"
type input "35"
type input "he w"
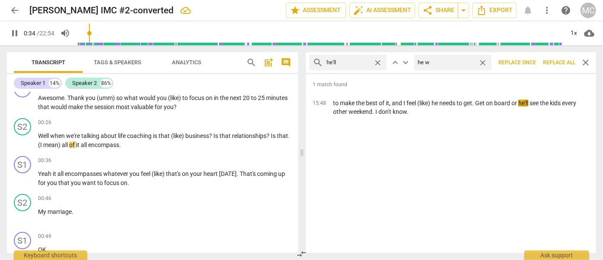
type input "35"
type input "he will"
type input "36"
type input "he will"
click at [561, 63] on span "Replace all" at bounding box center [559, 62] width 32 height 7
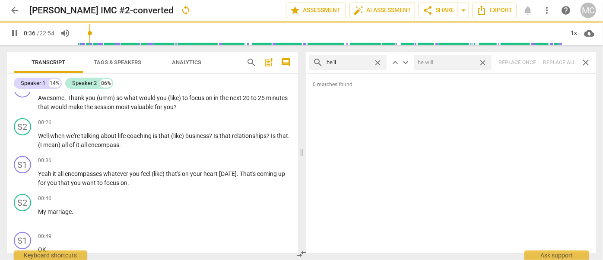
click at [481, 63] on span "close" at bounding box center [482, 62] width 9 height 9
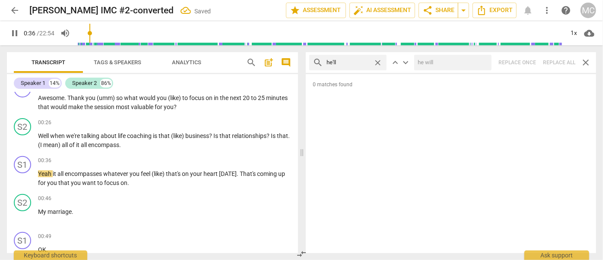
type input "37"
click at [375, 63] on span "close" at bounding box center [377, 62] width 9 height 9
drag, startPoint x: 356, startPoint y: 63, endPoint x: 353, endPoint y: 71, distance: 8.2
click at [356, 63] on input "text" at bounding box center [355, 63] width 57 height 14
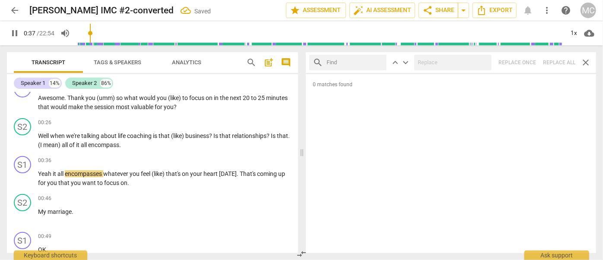
type input "38"
type input "she"
type input "38"
type input "she'l"
type input "38"
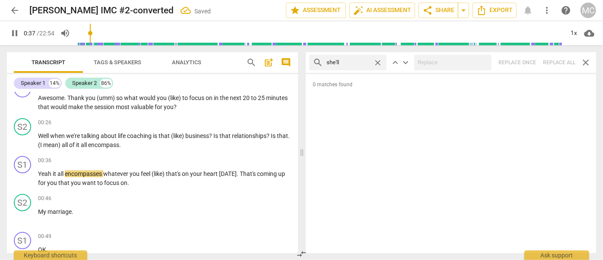
type input "she'll"
type input "39"
click at [562, 60] on div "search she'll close keyboard_arrow_up keyboard_arrow_down Replace once Replace …" at bounding box center [451, 62] width 290 height 21
click at [377, 61] on span "close" at bounding box center [377, 62] width 9 height 9
click at [359, 61] on input "text" at bounding box center [355, 63] width 57 height 14
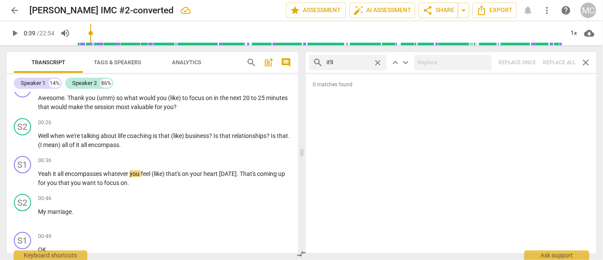
type input "it'll"
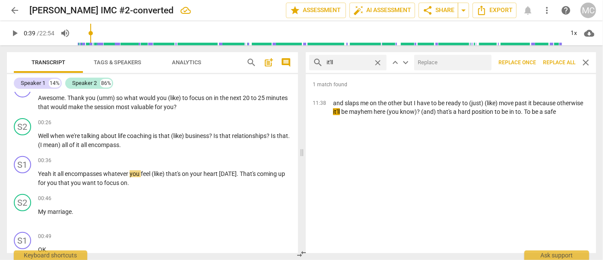
click at [428, 59] on input "text" at bounding box center [451, 63] width 74 height 14
type input "it will"
click at [559, 62] on span "Replace all" at bounding box center [559, 62] width 32 height 7
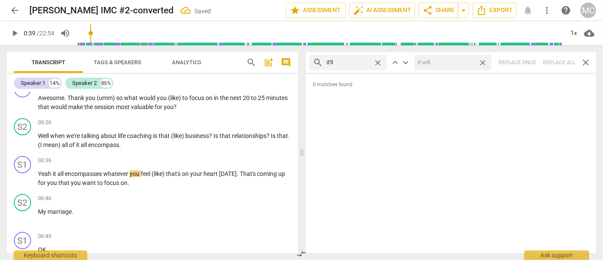
click at [484, 63] on span "close" at bounding box center [482, 62] width 9 height 9
click at [378, 61] on span "close" at bounding box center [377, 62] width 9 height 9
click at [359, 61] on input "text" at bounding box center [355, 63] width 57 height 14
type input "we'll"
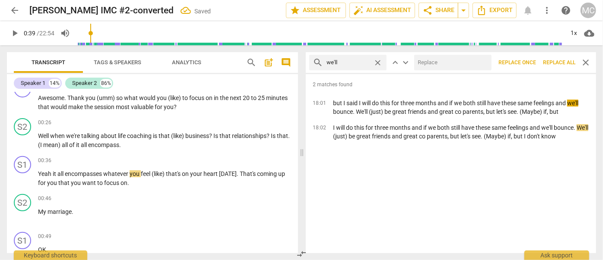
click at [426, 60] on input "text" at bounding box center [451, 63] width 74 height 14
type input "we will"
click at [558, 62] on span "Replace all" at bounding box center [559, 62] width 32 height 7
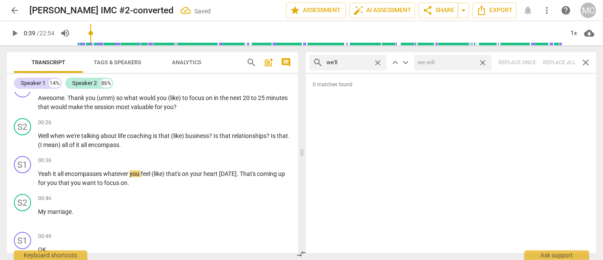
click at [486, 62] on span "close" at bounding box center [482, 62] width 9 height 9
click at [380, 63] on span "close" at bounding box center [377, 62] width 9 height 9
click at [356, 63] on input "text" at bounding box center [355, 63] width 57 height 14
type input "they'll"
click at [562, 63] on div "search they'll close keyboard_arrow_up keyboard_arrow_down Replace once Replace…" at bounding box center [451, 62] width 290 height 21
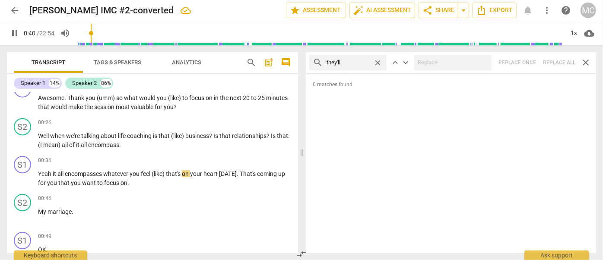
drag, startPoint x: 377, startPoint y: 62, endPoint x: 368, endPoint y: 62, distance: 8.2
click at [377, 62] on span "close" at bounding box center [377, 62] width 9 height 9
type input "41"
click at [365, 63] on input "text" at bounding box center [355, 63] width 57 height 14
type input "41"
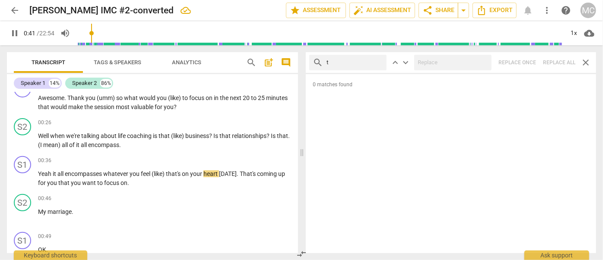
type input "th"
type input "41"
type input "that'l"
type input "42"
type input "that'll"
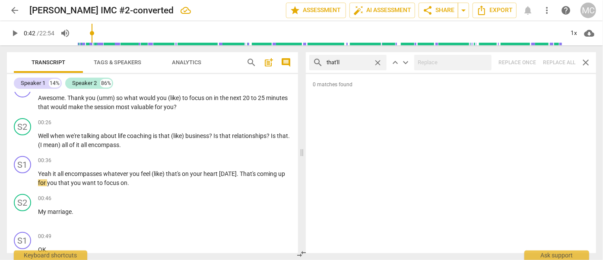
type input "43"
click at [562, 62] on div "search that'll close keyboard_arrow_up keyboard_arrow_down Replace once Replace…" at bounding box center [451, 62] width 290 height 21
click at [381, 62] on span "close" at bounding box center [377, 62] width 9 height 9
click at [362, 62] on input "text" at bounding box center [355, 63] width 57 height 14
type input "you're"
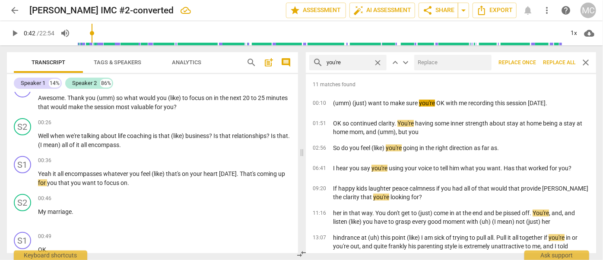
click at [447, 67] on input "text" at bounding box center [451, 63] width 74 height 14
type input "you are"
click at [560, 64] on span "Replace all" at bounding box center [559, 62] width 32 height 7
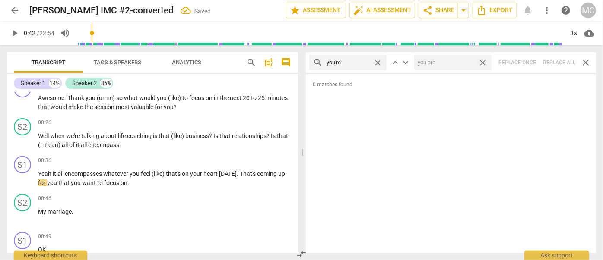
click at [482, 63] on span "close" at bounding box center [482, 62] width 9 height 9
click at [378, 62] on span "close" at bounding box center [377, 62] width 9 height 9
click at [350, 62] on input "text" at bounding box center [355, 63] width 57 height 14
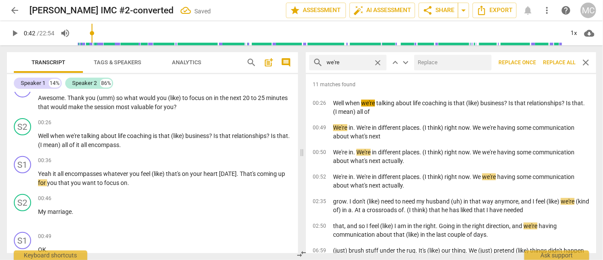
click at [448, 61] on input "text" at bounding box center [451, 63] width 74 height 14
click at [562, 64] on span "Replace all" at bounding box center [559, 62] width 32 height 7
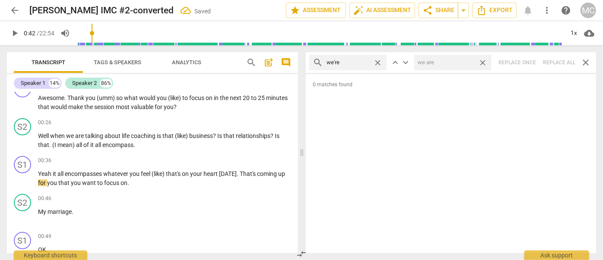
click at [485, 63] on span "close" at bounding box center [482, 62] width 9 height 9
click at [379, 62] on span "close" at bounding box center [377, 62] width 9 height 9
click at [355, 61] on input "text" at bounding box center [355, 63] width 57 height 14
click at [560, 63] on div "search they're close keyboard_arrow_up keyboard_arrow_down Replace once Replace…" at bounding box center [451, 62] width 290 height 21
click at [378, 62] on span "close" at bounding box center [377, 62] width 9 height 9
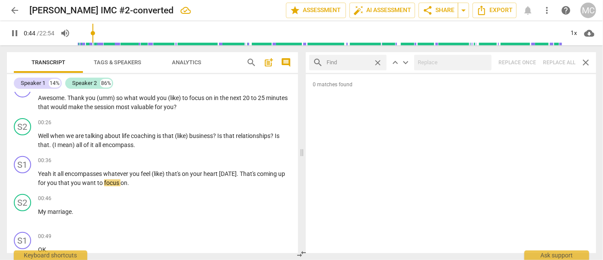
click at [355, 63] on input "text" at bounding box center [348, 63] width 43 height 14
click at [557, 63] on div "search aren't close keyboard_arrow_up keyboard_arrow_down Replace once Replace …" at bounding box center [451, 62] width 290 height 21
click at [380, 62] on span "close" at bounding box center [377, 62] width 9 height 9
click at [364, 61] on input "text" at bounding box center [355, 63] width 57 height 14
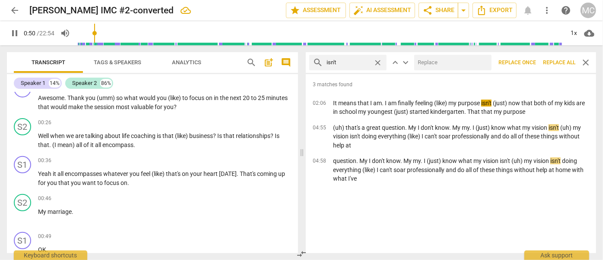
scroll to position [357, 0]
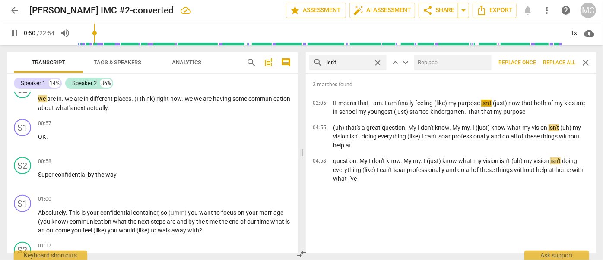
click at [438, 63] on input "text" at bounding box center [451, 63] width 74 height 14
click at [559, 62] on span "Replace all" at bounding box center [559, 62] width 32 height 7
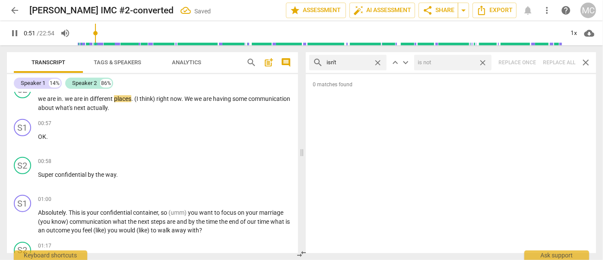
click at [483, 63] on span "close" at bounding box center [482, 62] width 9 height 9
click at [377, 63] on span "close" at bounding box center [377, 62] width 9 height 9
click at [358, 63] on input "text" at bounding box center [355, 63] width 57 height 14
click at [561, 61] on div "search wasn't close keyboard_arrow_up keyboard_arrow_down Replace once Replace …" at bounding box center [451, 62] width 290 height 21
click at [378, 60] on span "close" at bounding box center [377, 62] width 9 height 9
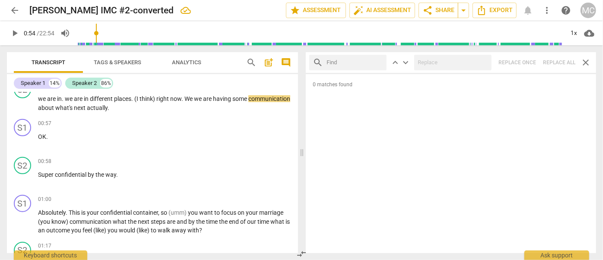
click at [344, 62] on input "text" at bounding box center [355, 63] width 57 height 14
click at [556, 62] on div "search weren't close keyboard_arrow_up keyboard_arrow_down Replace once Replace…" at bounding box center [451, 62] width 290 height 21
click at [375, 59] on span "close" at bounding box center [377, 62] width 9 height 9
click at [362, 62] on input "text" at bounding box center [355, 63] width 57 height 14
click at [563, 60] on div "search haven't close keyboard_arrow_up keyboard_arrow_down Replace once Replace…" at bounding box center [451, 62] width 290 height 21
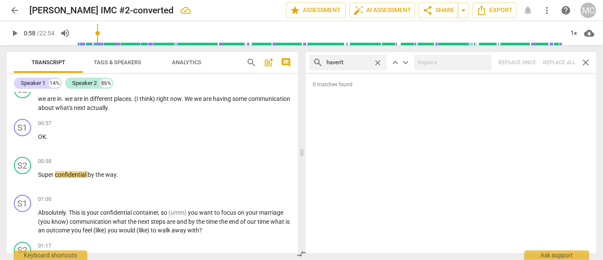
click at [376, 60] on span "close" at bounding box center [377, 62] width 9 height 9
click at [354, 62] on input "text" at bounding box center [355, 63] width 57 height 14
click at [446, 70] on div at bounding box center [452, 63] width 77 height 16
drag, startPoint x: 553, startPoint y: 61, endPoint x: 521, endPoint y: 63, distance: 32.5
click at [553, 61] on div "search hasn't close keyboard_arrow_up keyboard_arrow_down Replace once Replace …" at bounding box center [451, 62] width 290 height 21
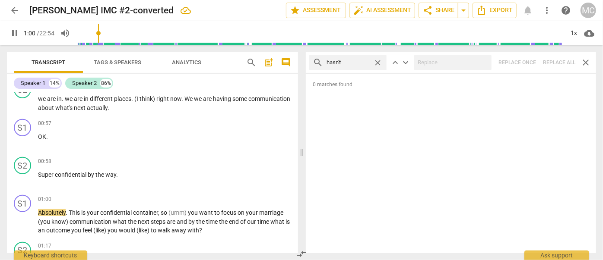
click at [378, 62] on span "close" at bounding box center [377, 62] width 9 height 9
click at [366, 62] on input "text" at bounding box center [355, 63] width 57 height 14
click at [559, 57] on div "search hadn't close keyboard_arrow_up keyboard_arrow_down Replace once Replace …" at bounding box center [451, 62] width 290 height 21
click at [380, 63] on span "close" at bounding box center [377, 62] width 9 height 9
click at [352, 62] on input "text" at bounding box center [355, 63] width 57 height 14
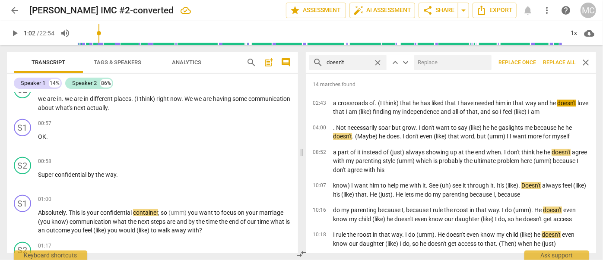
click at [441, 62] on input "text" at bounding box center [451, 63] width 74 height 14
click at [561, 63] on span "Replace all" at bounding box center [559, 62] width 32 height 7
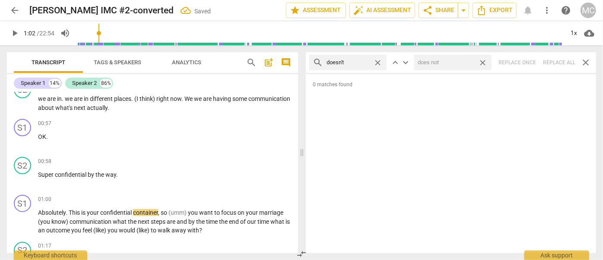
click at [486, 63] on span "close" at bounding box center [482, 62] width 9 height 9
drag, startPoint x: 378, startPoint y: 60, endPoint x: 362, endPoint y: 63, distance: 15.8
click at [378, 60] on span "close" at bounding box center [377, 62] width 9 height 9
click at [355, 64] on input "text" at bounding box center [355, 63] width 57 height 14
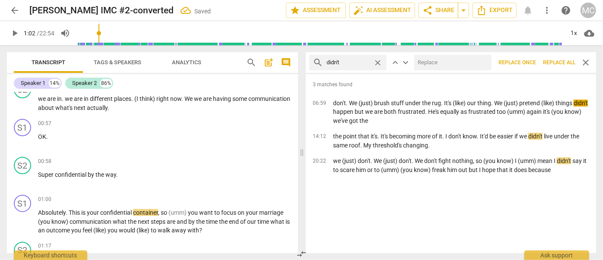
click at [457, 64] on input "text" at bounding box center [451, 63] width 74 height 14
click at [564, 63] on span "Replace all" at bounding box center [559, 62] width 32 height 7
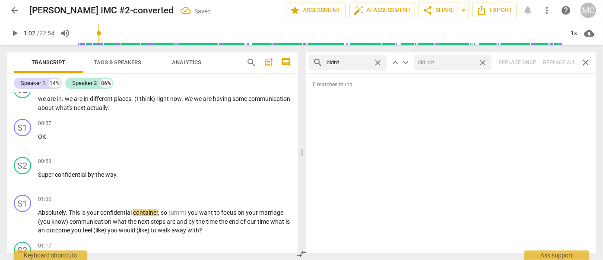
click at [482, 63] on span "close" at bounding box center [482, 62] width 9 height 9
click at [378, 60] on span "close" at bounding box center [377, 62] width 9 height 9
click at [367, 62] on input "text" at bounding box center [355, 63] width 57 height 14
click at [574, 67] on div "search wouldn't close keyboard_arrow_up keyboard_arrow_down Replace once Replac…" at bounding box center [451, 62] width 290 height 21
click at [379, 62] on span "close" at bounding box center [377, 62] width 9 height 9
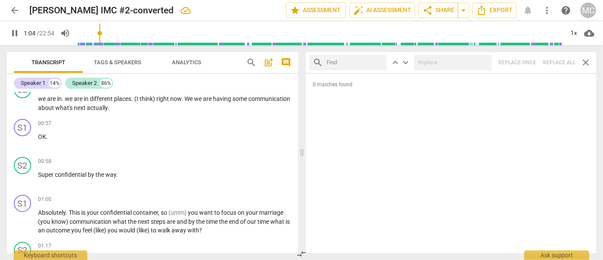
click at [373, 61] on input "text" at bounding box center [355, 63] width 57 height 14
click at [555, 63] on div "search shouldn't close keyboard_arrow_up keyboard_arrow_down Replace once Repla…" at bounding box center [451, 62] width 290 height 21
click at [379, 62] on span "close" at bounding box center [377, 62] width 9 height 9
click at [353, 60] on input "text" at bounding box center [355, 63] width 57 height 14
click at [556, 61] on div "search couldn't close keyboard_arrow_up keyboard_arrow_down Replace once Replac…" at bounding box center [451, 62] width 290 height 21
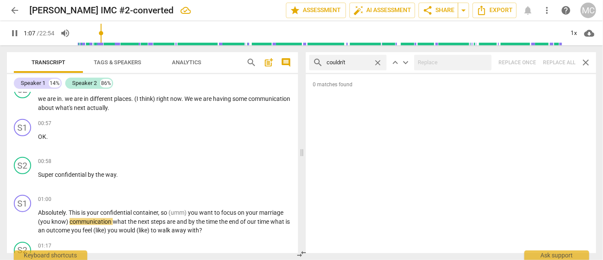
click at [380, 64] on span "close" at bounding box center [377, 62] width 9 height 9
click at [362, 63] on input "text" at bounding box center [355, 63] width 57 height 14
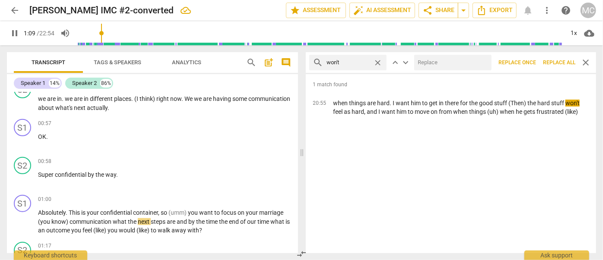
click at [450, 66] on input "text" at bounding box center [451, 63] width 74 height 14
click at [567, 66] on span "Replace all" at bounding box center [559, 62] width 32 height 7
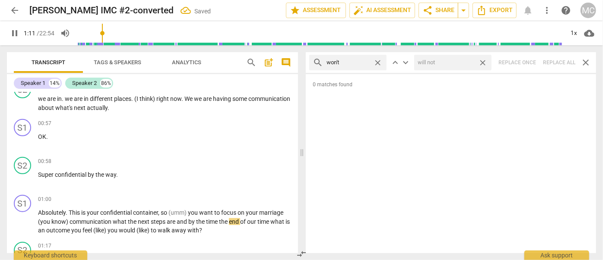
click at [486, 62] on span "close" at bounding box center [482, 62] width 9 height 9
click at [381, 60] on span "close" at bounding box center [377, 62] width 9 height 9
click at [351, 67] on input "text" at bounding box center [355, 63] width 57 height 14
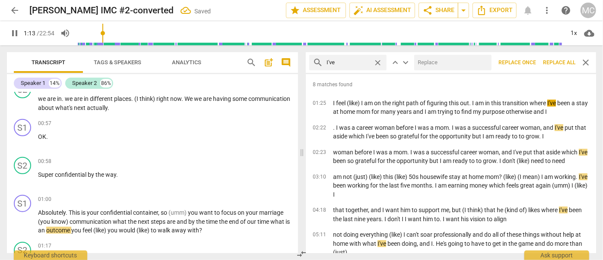
click at [428, 67] on input "text" at bounding box center [451, 63] width 74 height 14
click at [549, 60] on span "Replace all" at bounding box center [559, 62] width 32 height 7
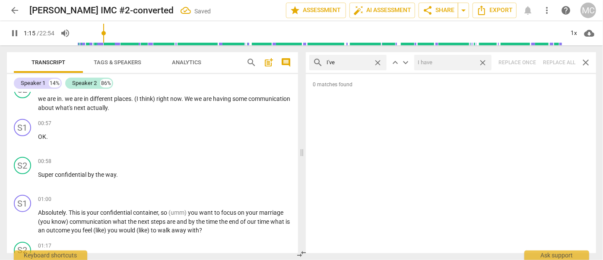
click at [484, 63] on span "close" at bounding box center [482, 62] width 9 height 9
click at [378, 62] on span "close" at bounding box center [377, 62] width 9 height 9
click at [346, 63] on input "text" at bounding box center [355, 63] width 57 height 14
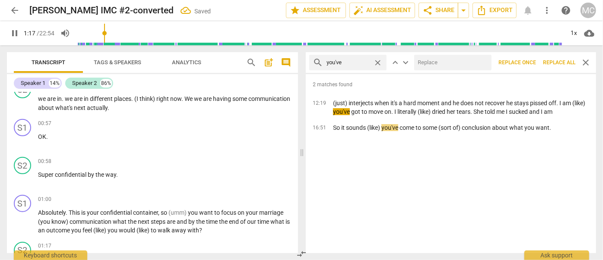
click at [439, 62] on input "text" at bounding box center [451, 63] width 74 height 14
click at [558, 65] on span "Replace all" at bounding box center [559, 62] width 32 height 7
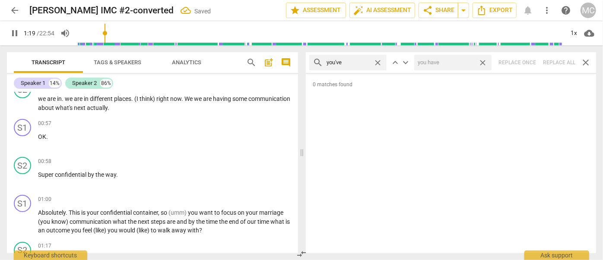
click at [482, 62] on span "close" at bounding box center [482, 62] width 9 height 9
click at [379, 62] on span "close" at bounding box center [377, 62] width 9 height 9
click at [355, 64] on input "text" at bounding box center [355, 63] width 57 height 14
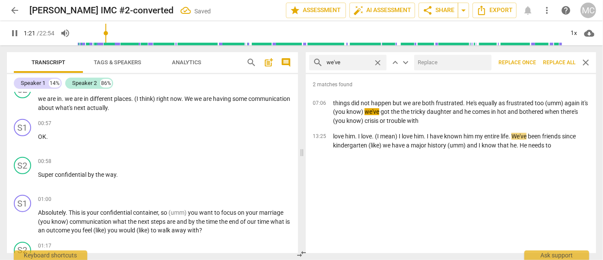
click at [422, 64] on input "text" at bounding box center [451, 63] width 74 height 14
click at [559, 57] on button "Replace all" at bounding box center [559, 63] width 39 height 16
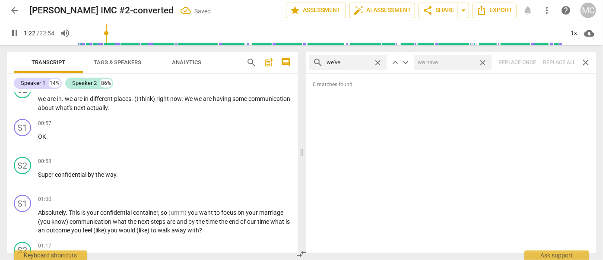
drag, startPoint x: 484, startPoint y: 62, endPoint x: 371, endPoint y: 59, distance: 113.6
click at [484, 62] on span "close" at bounding box center [482, 62] width 9 height 9
click at [379, 62] on span "close" at bounding box center [377, 62] width 9 height 9
click at [368, 63] on input "text" at bounding box center [348, 63] width 43 height 14
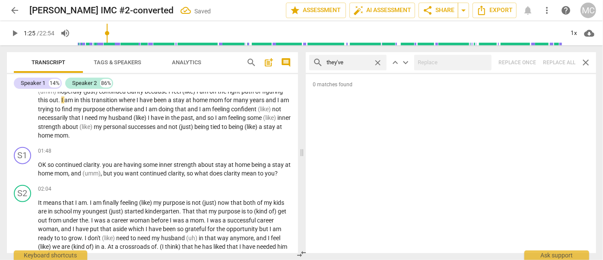
click at [562, 61] on div "search they've close keyboard_arrow_up keyboard_arrow_down Replace once Replace…" at bounding box center [451, 62] width 290 height 21
click at [378, 63] on span "close" at bounding box center [377, 62] width 9 height 9
click at [374, 63] on input "text" at bounding box center [355, 63] width 57 height 14
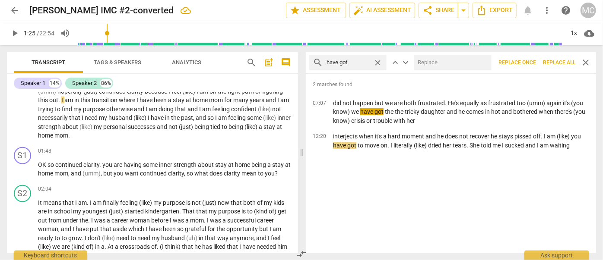
click at [445, 66] on input "text" at bounding box center [451, 63] width 74 height 14
click at [553, 62] on span "Replace all" at bounding box center [559, 62] width 32 height 7
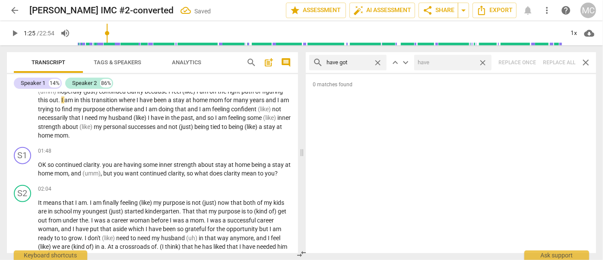
click at [482, 64] on span "close" at bounding box center [482, 62] width 9 height 9
click at [378, 62] on span "close" at bounding box center [377, 62] width 9 height 9
click at [357, 64] on input "text" at bounding box center [355, 63] width 57 height 14
click at [496, 9] on span "Export" at bounding box center [494, 10] width 36 height 10
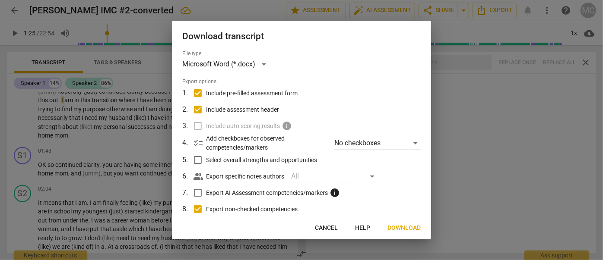
click at [405, 228] on span "Download" at bounding box center [403, 228] width 33 height 9
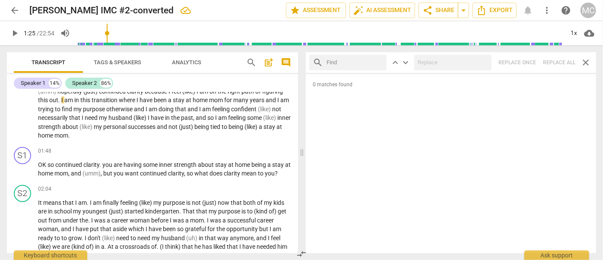
click at [129, 64] on span "Tags & Speakers" at bounding box center [118, 62] width 48 height 6
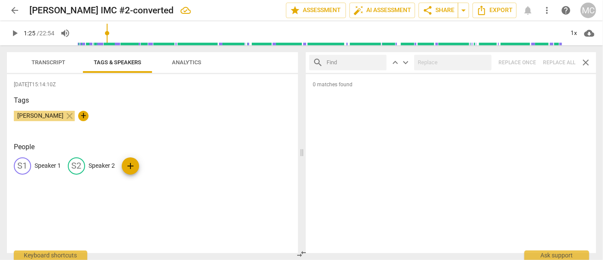
click at [53, 164] on p "Speaker 1" at bounding box center [48, 166] width 26 height 9
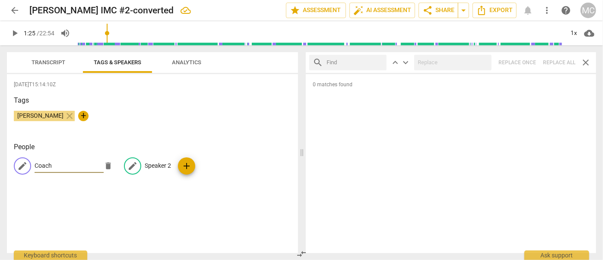
click at [153, 164] on p "Speaker 2" at bounding box center [158, 166] width 26 height 9
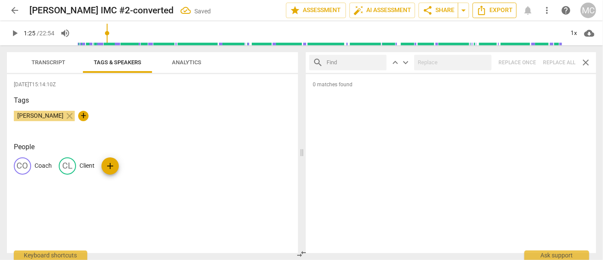
click at [494, 10] on span "Export" at bounding box center [494, 10] width 36 height 10
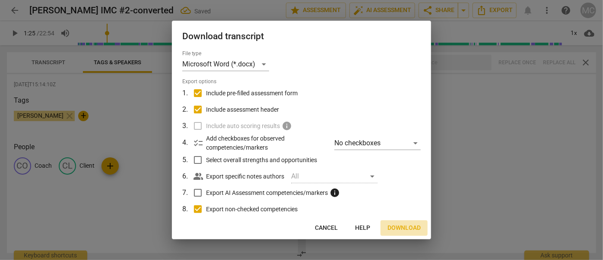
click at [397, 232] on span "Download" at bounding box center [403, 228] width 33 height 9
